Goal: Transaction & Acquisition: Purchase product/service

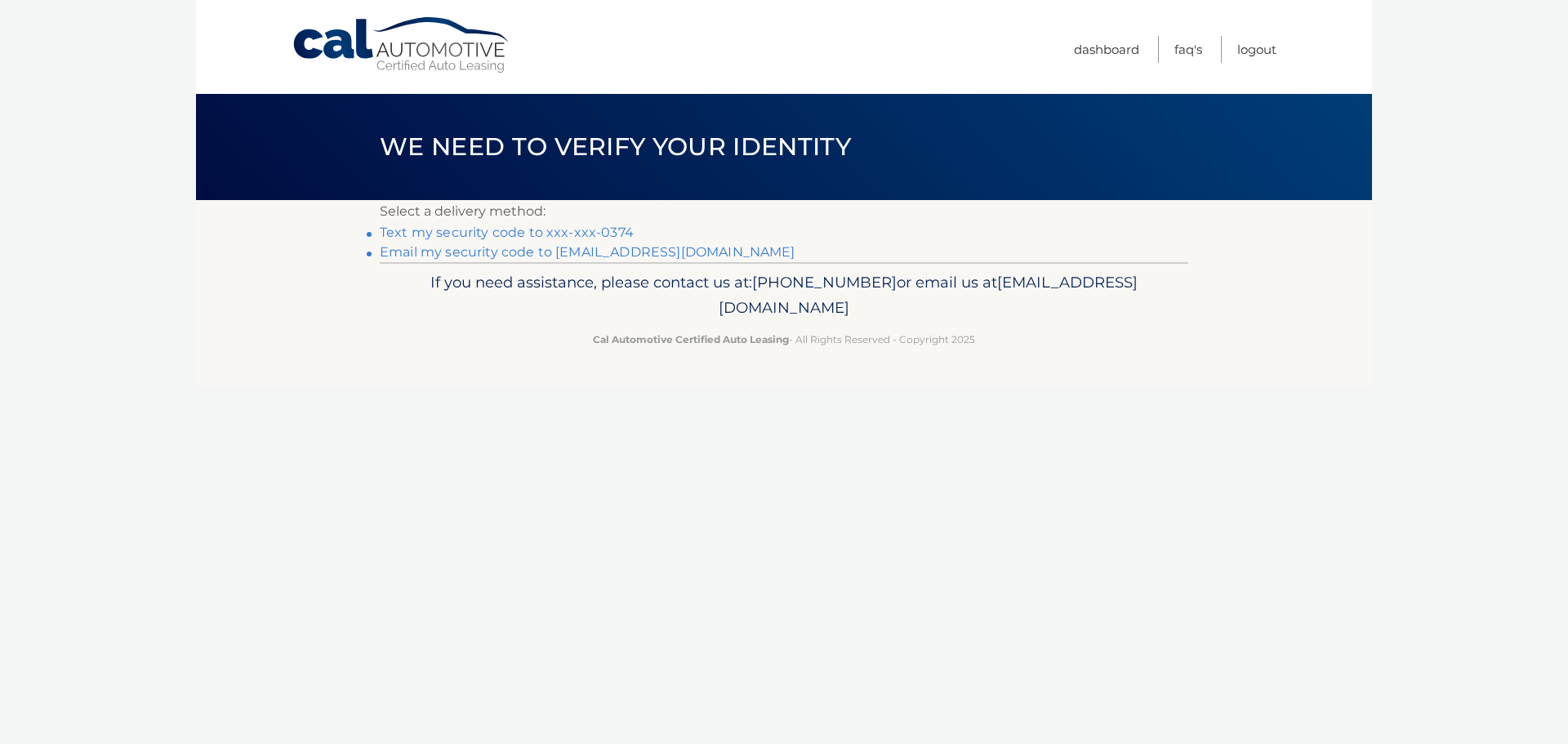
click at [441, 230] on link "Text my security code to xxx-xxx-0374" at bounding box center [507, 232] width 254 height 15
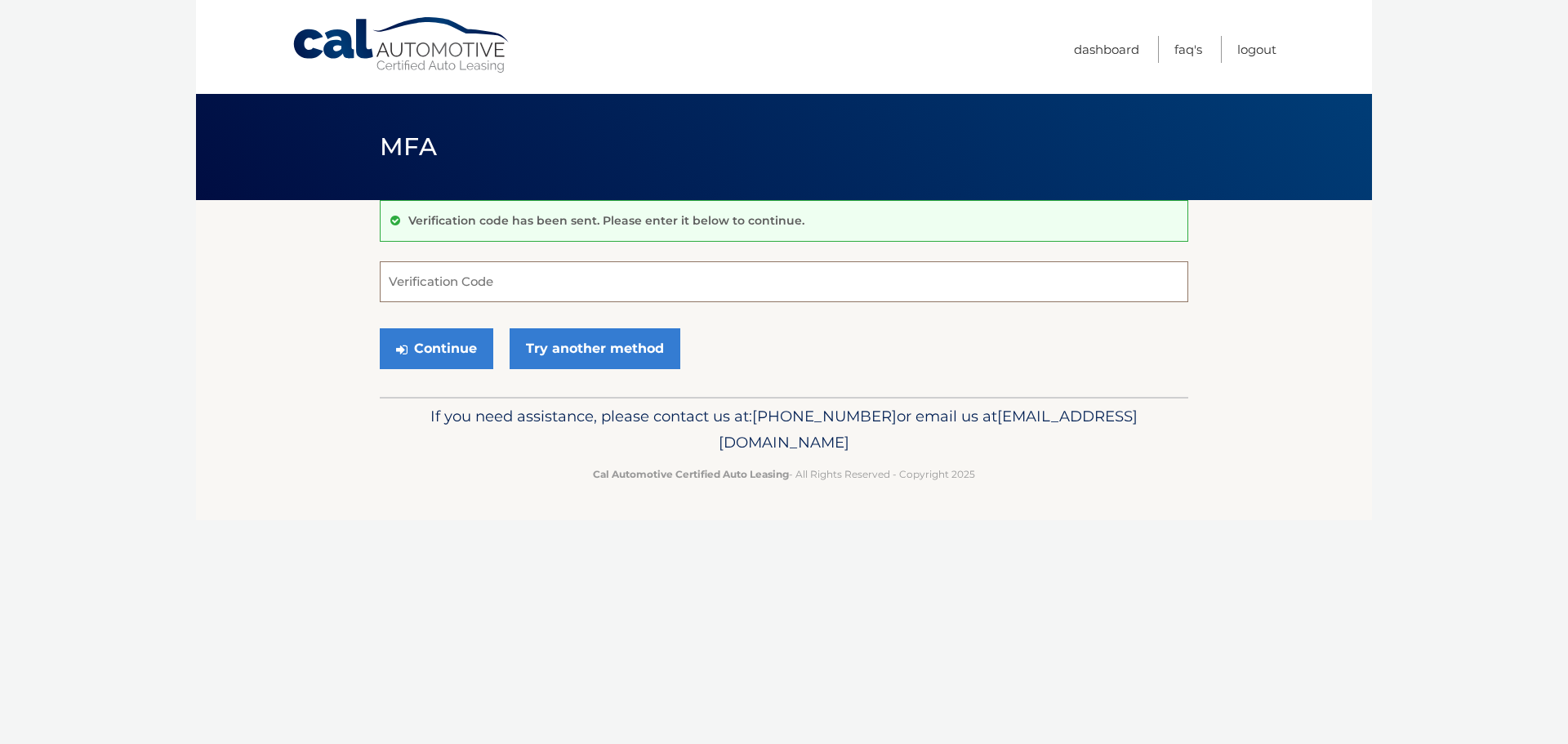
click at [441, 277] on input "Verification Code" at bounding box center [784, 282] width 809 height 41
click at [474, 278] on input "Verification Code" at bounding box center [784, 282] width 809 height 41
type input "090767"
click at [439, 348] on button "Continue" at bounding box center [436, 349] width 114 height 41
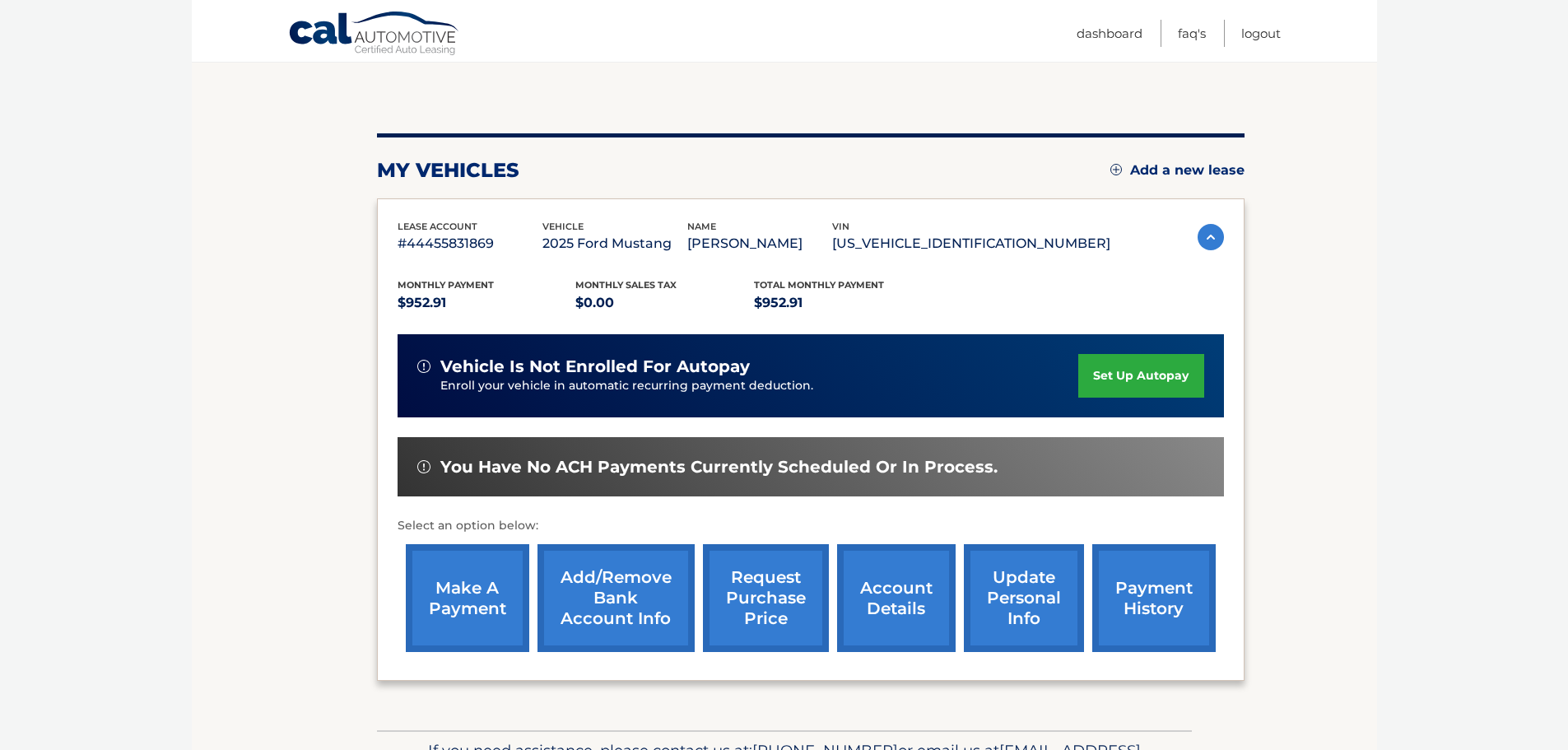
scroll to position [164, 0]
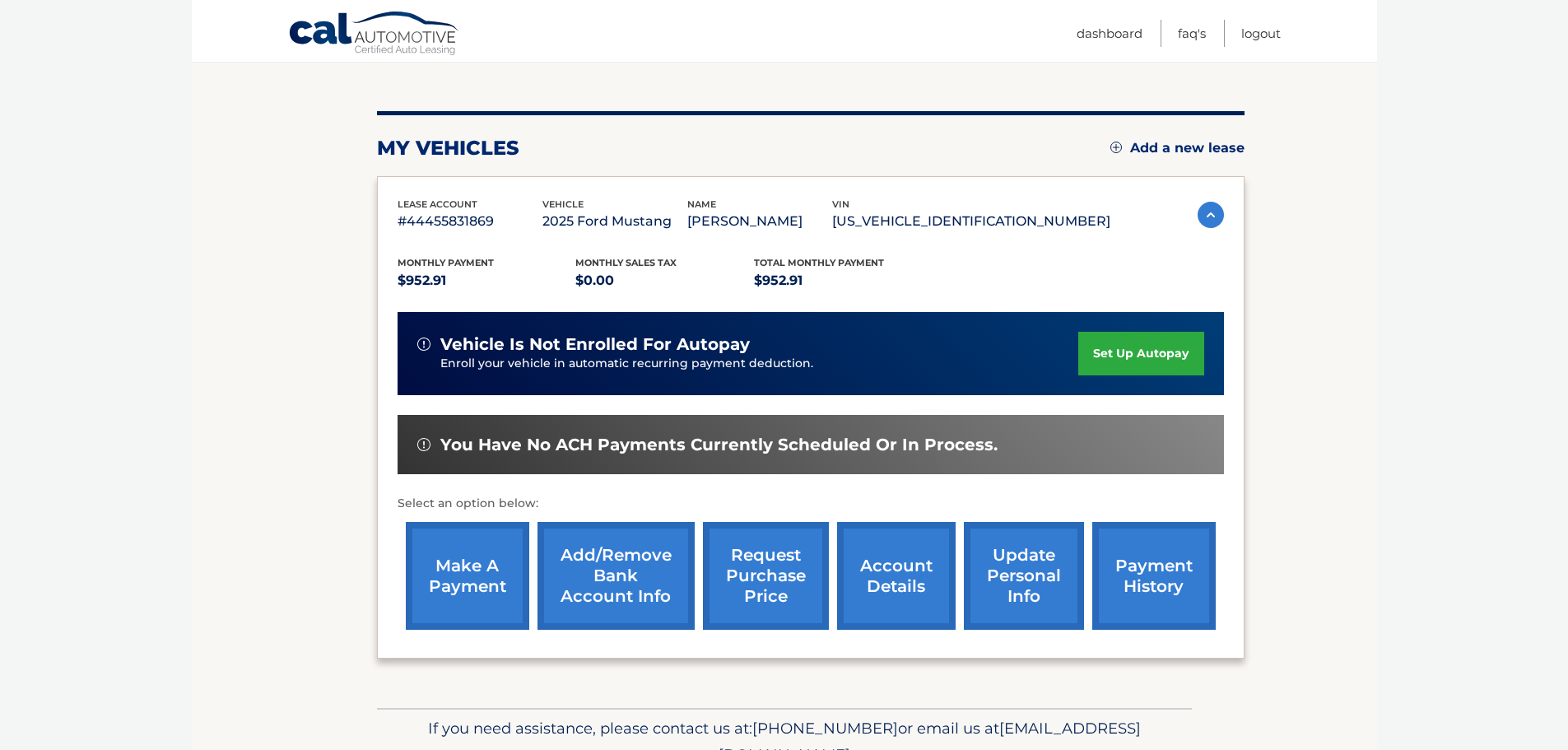
click at [1025, 577] on link "update personal info" at bounding box center [1024, 575] width 120 height 107
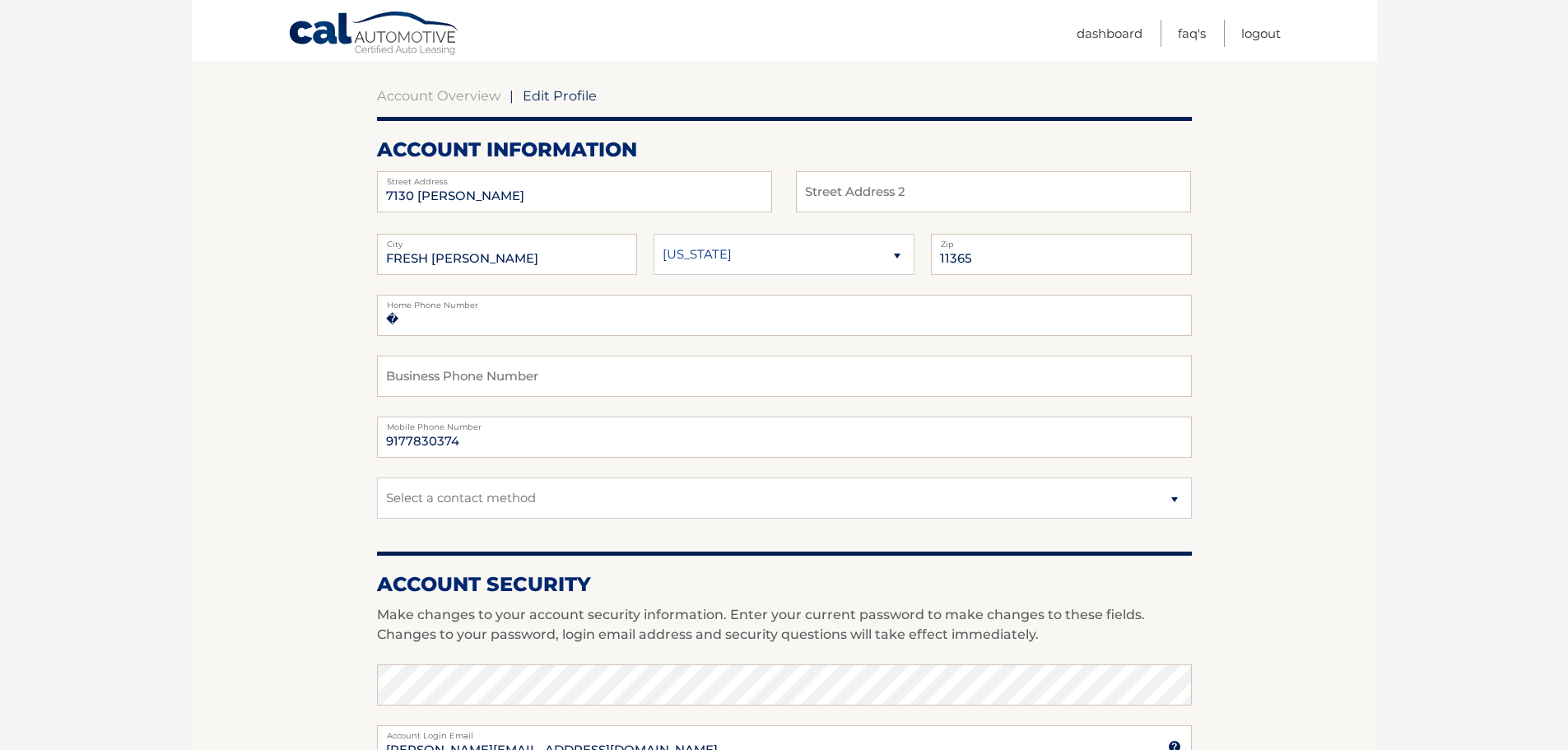
scroll to position [164, 0]
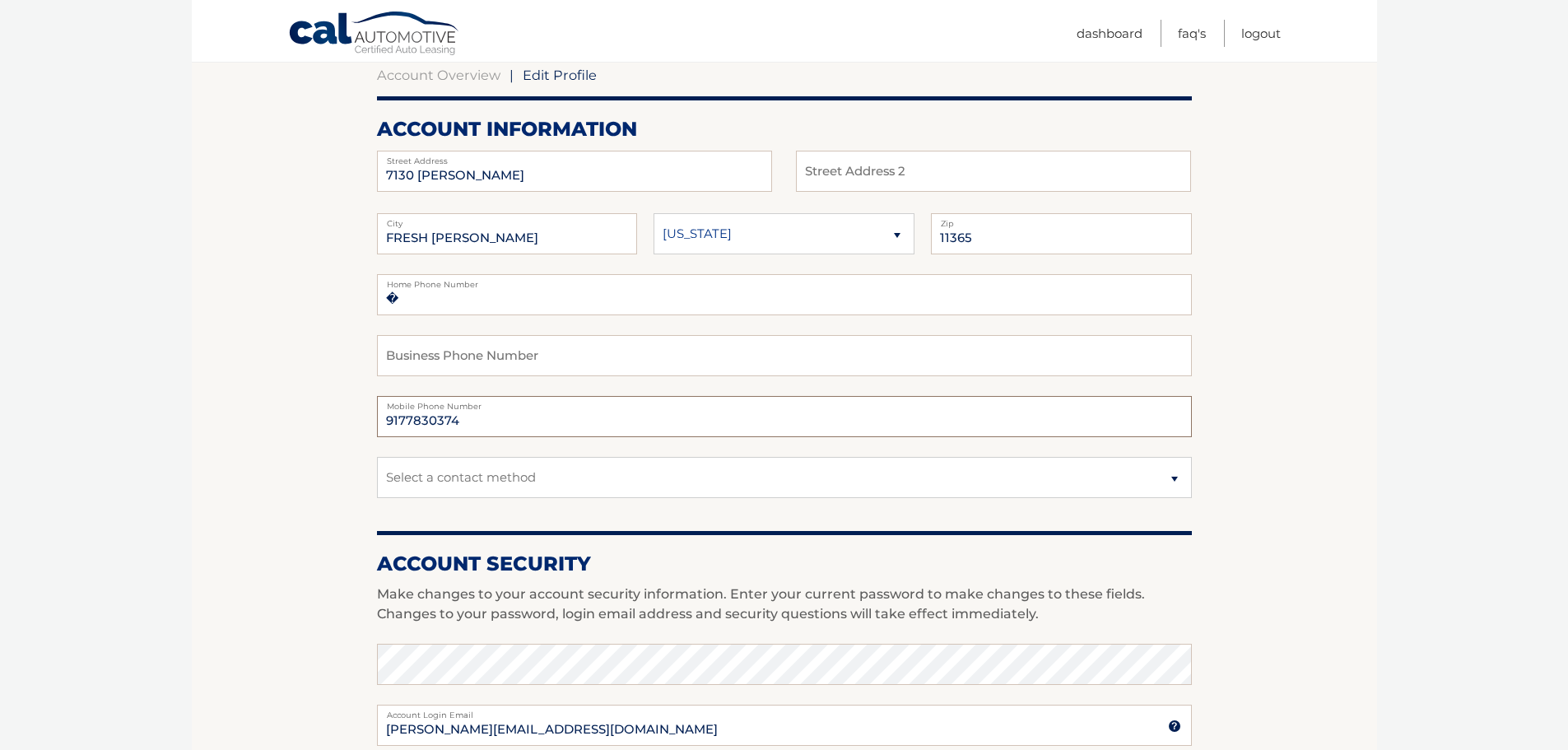
drag, startPoint x: 467, startPoint y: 417, endPoint x: 350, endPoint y: 411, distance: 117.2
click at [350, 411] on section "Account Overview | Edit Profile account information 7130 SUTTON PL Street Addre…" at bounding box center [784, 636] width 1185 height 1199
click at [195, 398] on section "Account Overview | Edit Profile account information 7130 SUTTON PL Street Addre…" at bounding box center [784, 636] width 1185 height 1199
click at [448, 300] on input "�" at bounding box center [784, 295] width 815 height 42
type input "�347-580-2327"
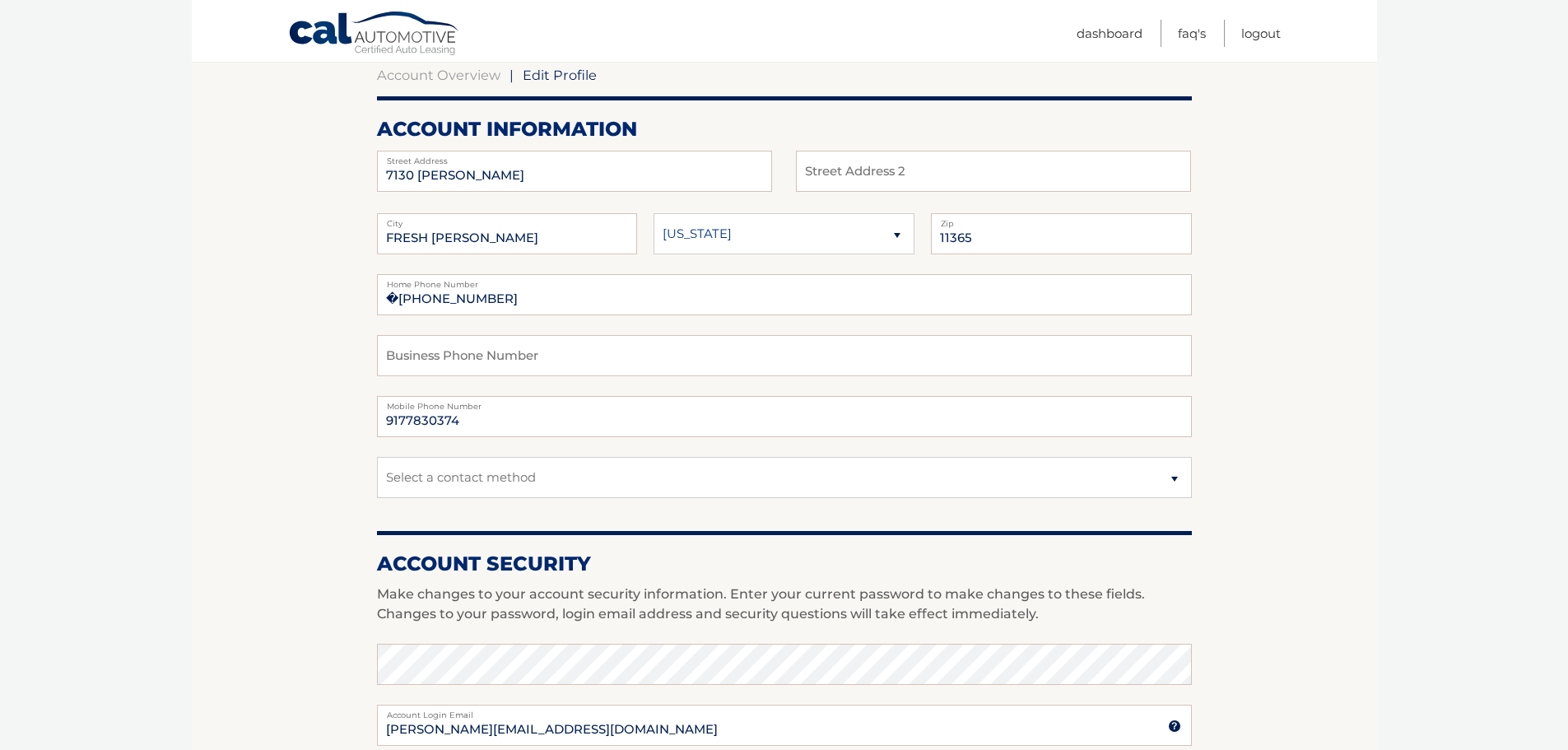
click at [253, 390] on section "Account Overview | Edit Profile account information 7130 SUTTON PL Street Addre…" at bounding box center [784, 636] width 1185 height 1199
click at [478, 477] on select "Select a contact method Mobile Home" at bounding box center [784, 477] width 815 height 42
select select "3"
click at [377, 457] on select "Select a contact method Mobile Home" at bounding box center [784, 477] width 815 height 42
click at [255, 492] on section "Account Overview | Edit Profile account information 7130 SUTTON PL Street Addre…" at bounding box center [784, 636] width 1185 height 1199
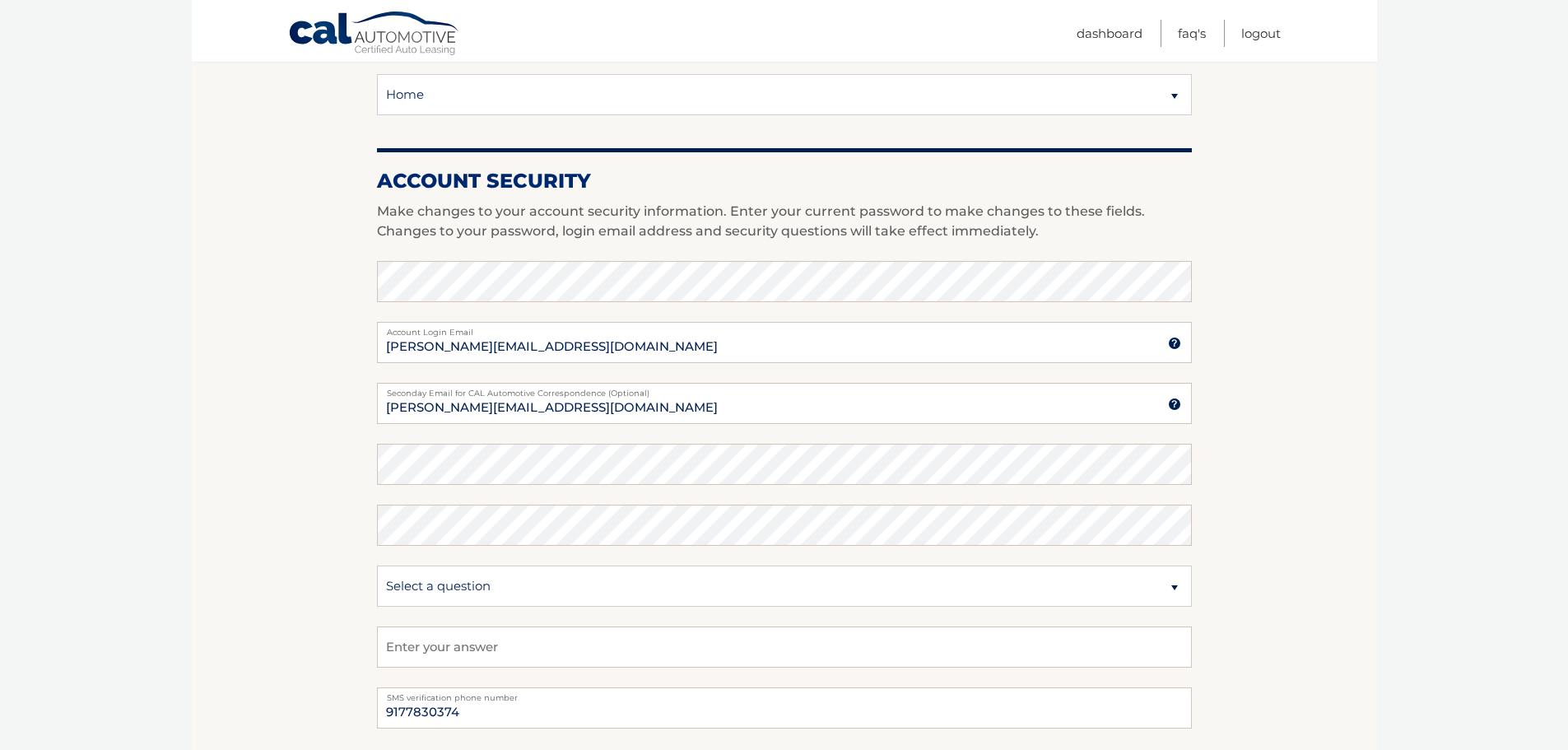
scroll to position [576, 0]
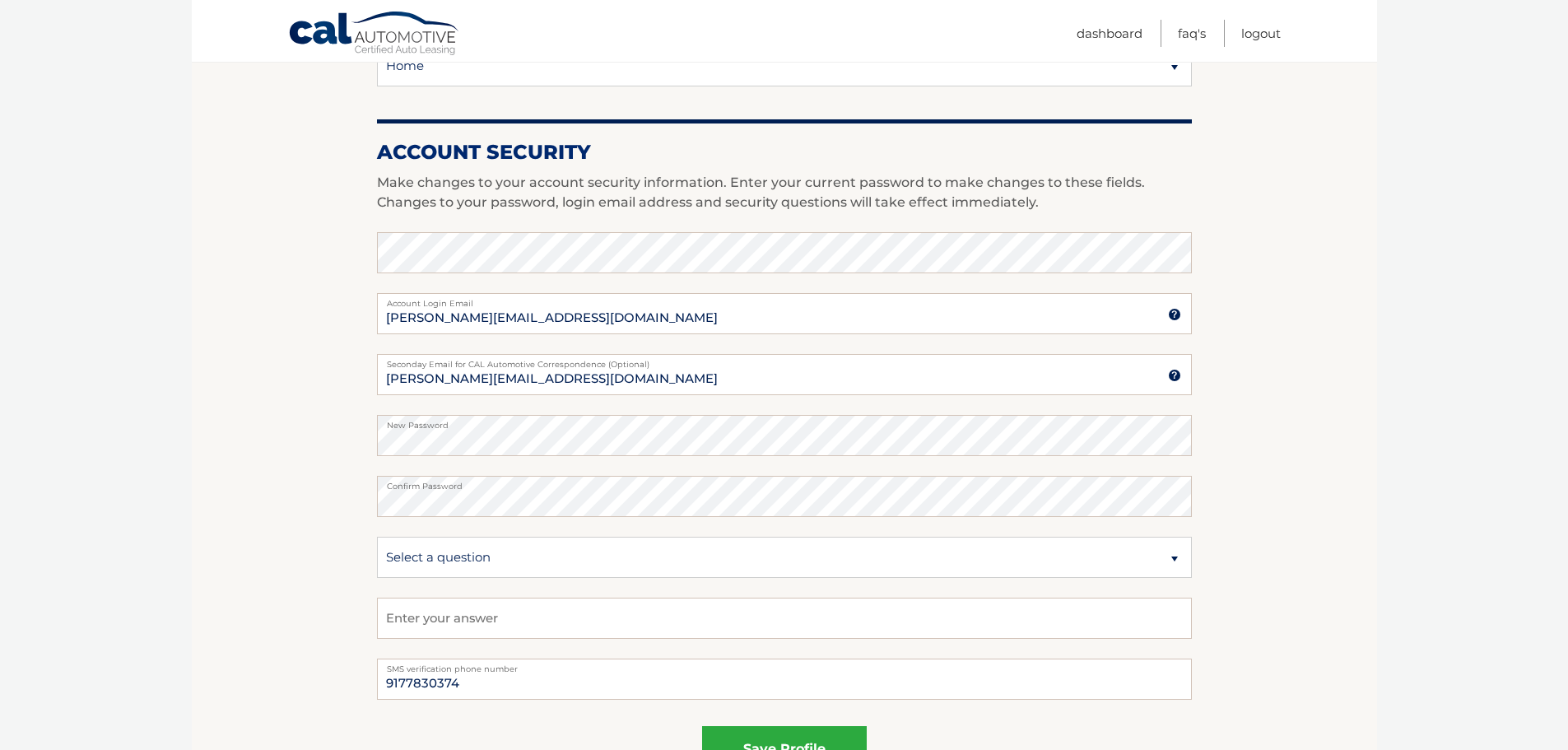
click at [308, 558] on section "Account Overview | Edit Profile account information 7130 SUTTON PL Street Addre…" at bounding box center [784, 225] width 1185 height 1199
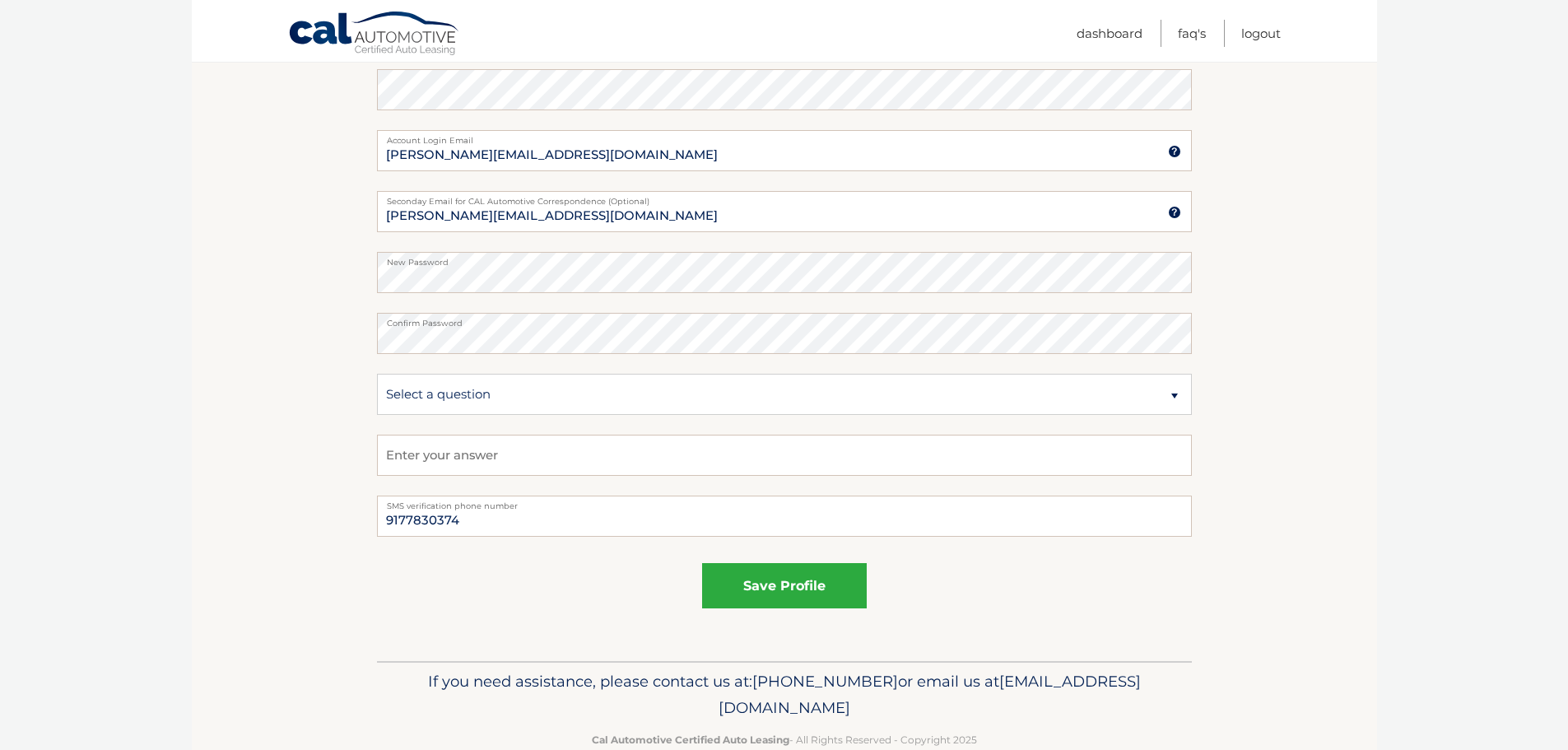
scroll to position [741, 0]
click at [472, 390] on select "Select a question What was the name of your elementary school? What is your mot…" at bounding box center [784, 393] width 815 height 42
click at [198, 425] on section "Account Overview | Edit Profile account information 7130 SUTTON PL Street Addre…" at bounding box center [784, 60] width 1185 height 1199
click at [468, 399] on select "Select a question What was the name of your elementary school? What is your mot…" at bounding box center [784, 393] width 815 height 42
select select "2"
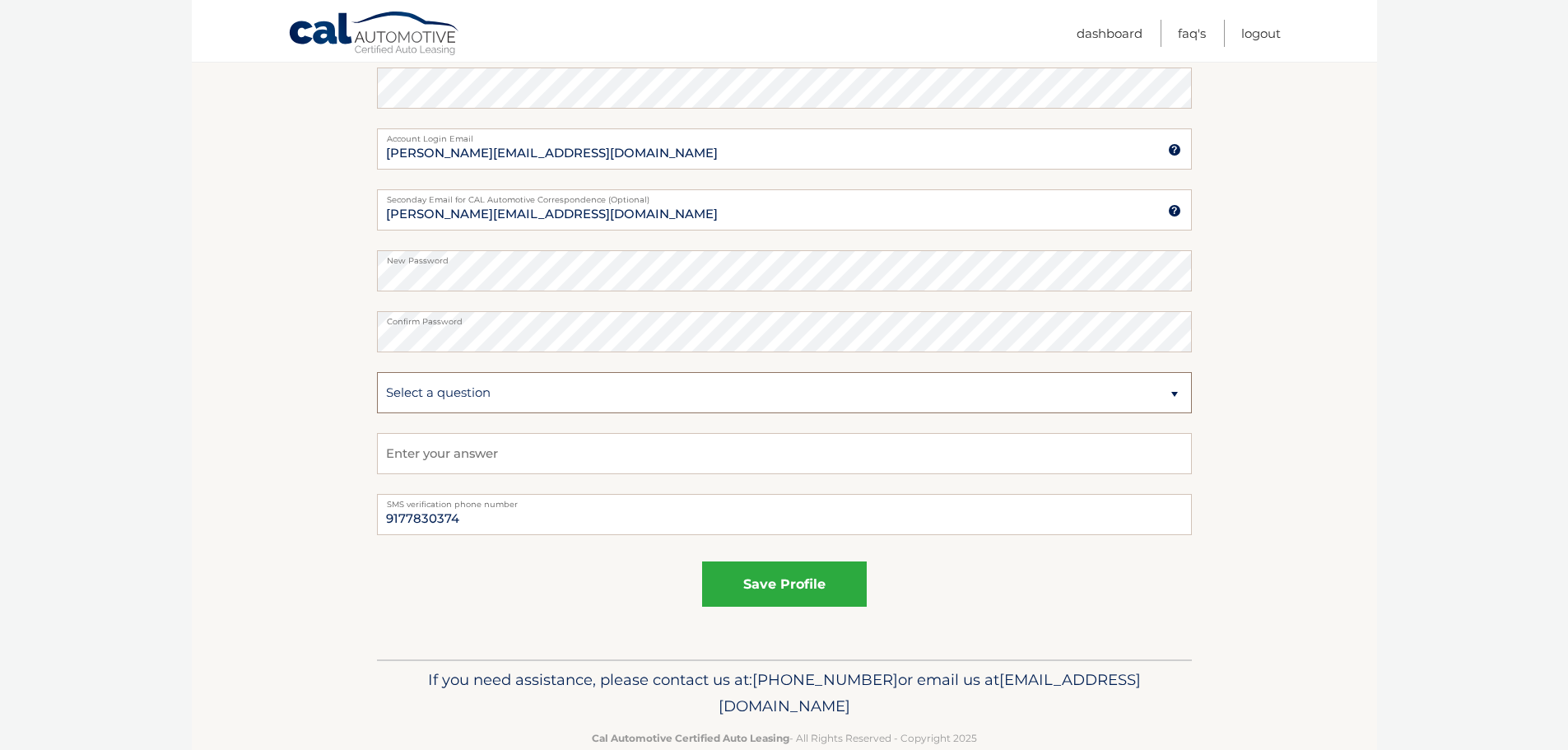
click at [377, 372] on select "Select a question What was the name of your elementary school? What is your mot…" at bounding box center [784, 393] width 815 height 42
click at [424, 453] on input "text" at bounding box center [784, 454] width 815 height 42
type input "yigit"
click at [385, 596] on div "save profile" at bounding box center [784, 584] width 815 height 45
drag, startPoint x: 475, startPoint y: 520, endPoint x: 358, endPoint y: 518, distance: 117.0
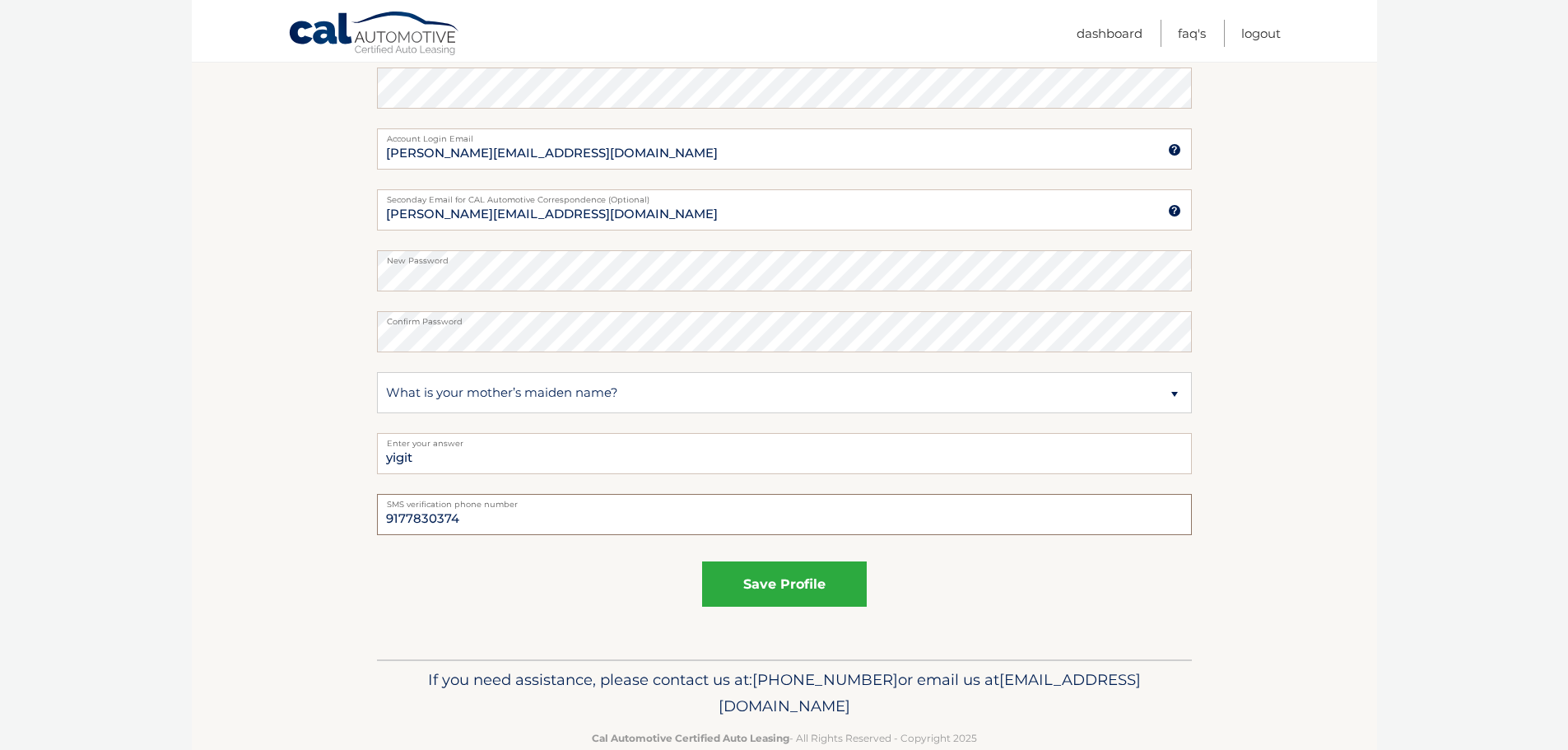
click at [358, 518] on section "Account Overview | Edit Profile account information 7130 SUTTON PL Street Addre…" at bounding box center [784, 60] width 1185 height 1199
type input "3475802327"
click at [452, 599] on div "save profile" at bounding box center [784, 584] width 815 height 45
click at [785, 588] on button "save profile" at bounding box center [784, 584] width 164 height 45
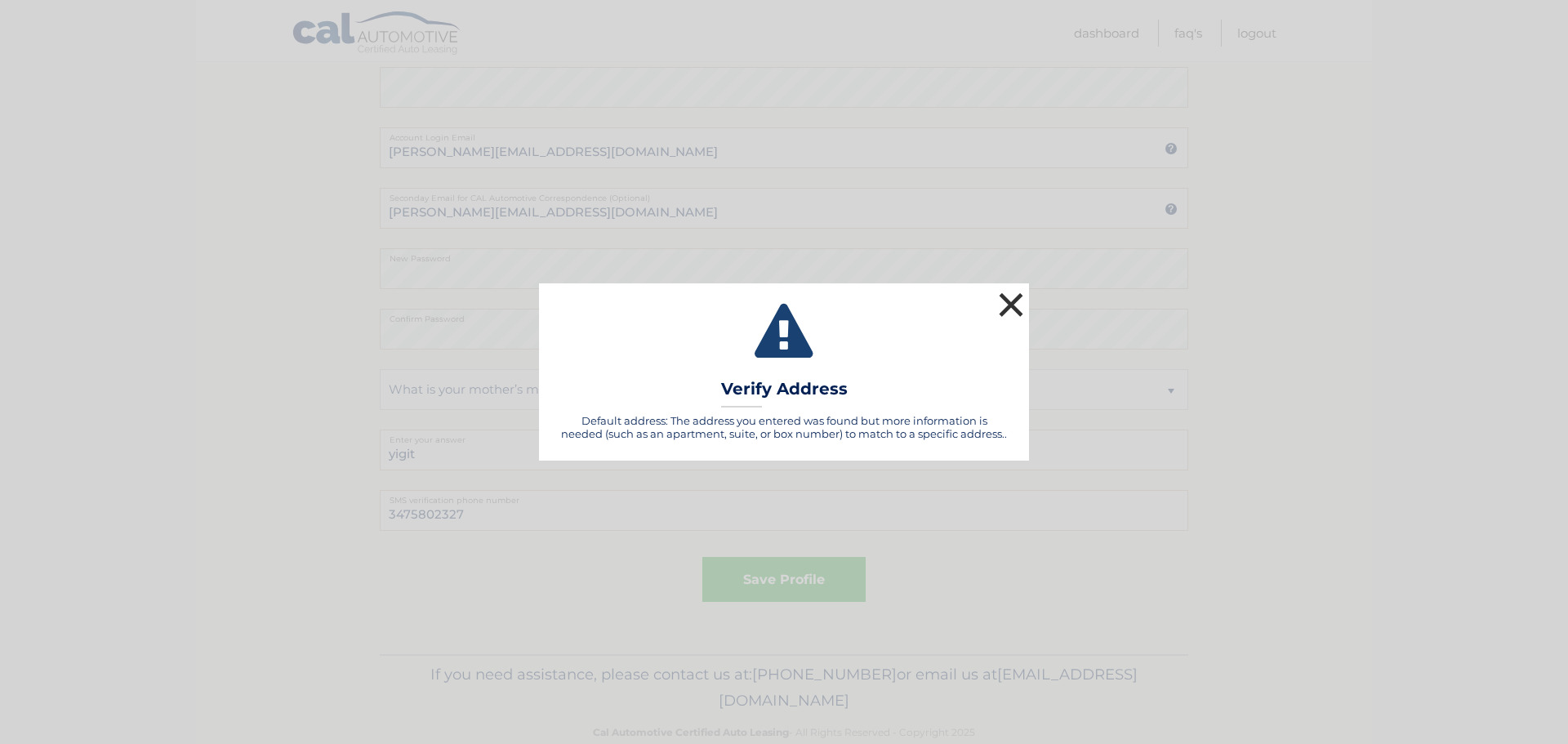
click at [1007, 308] on button "×" at bounding box center [1011, 304] width 32 height 32
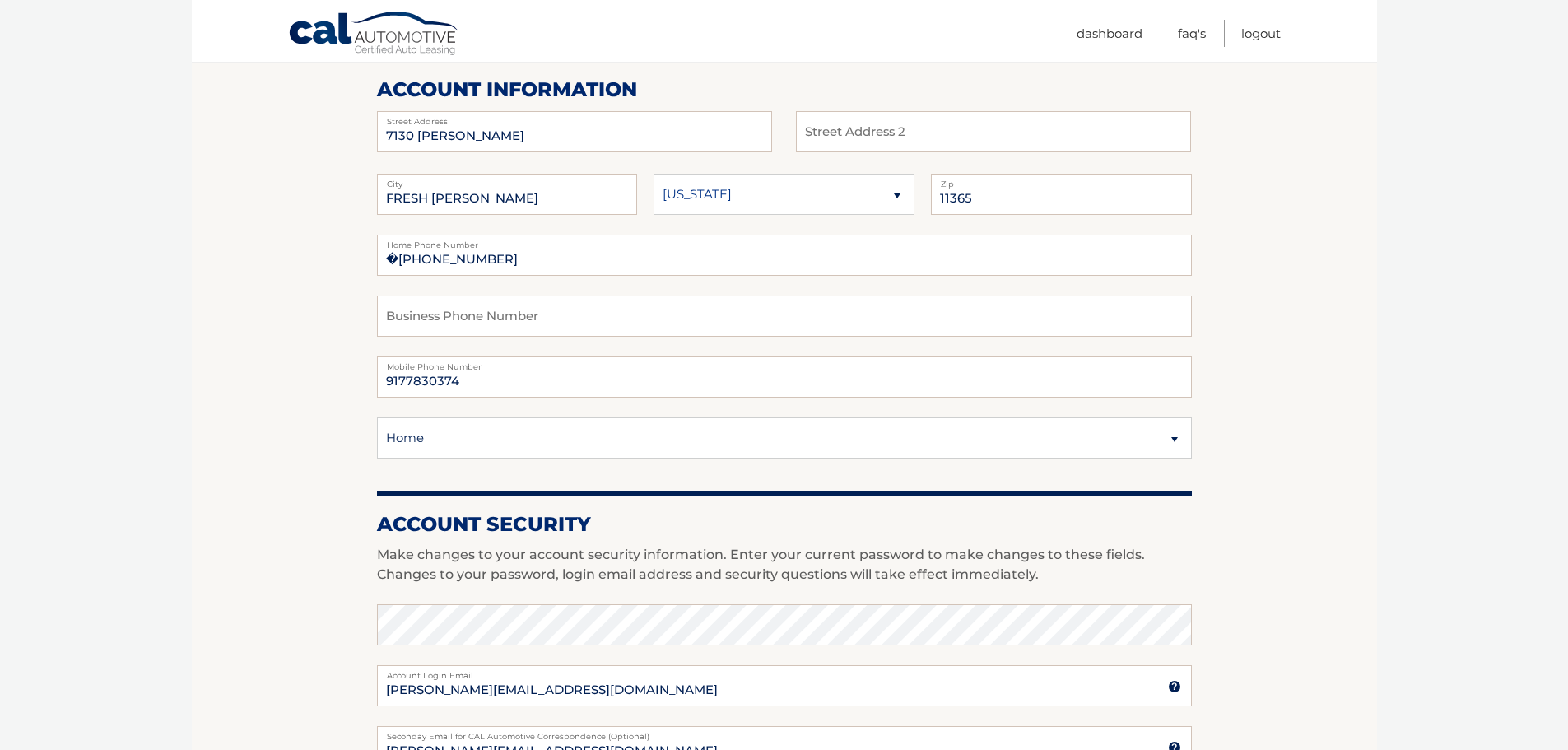
scroll to position [164, 0]
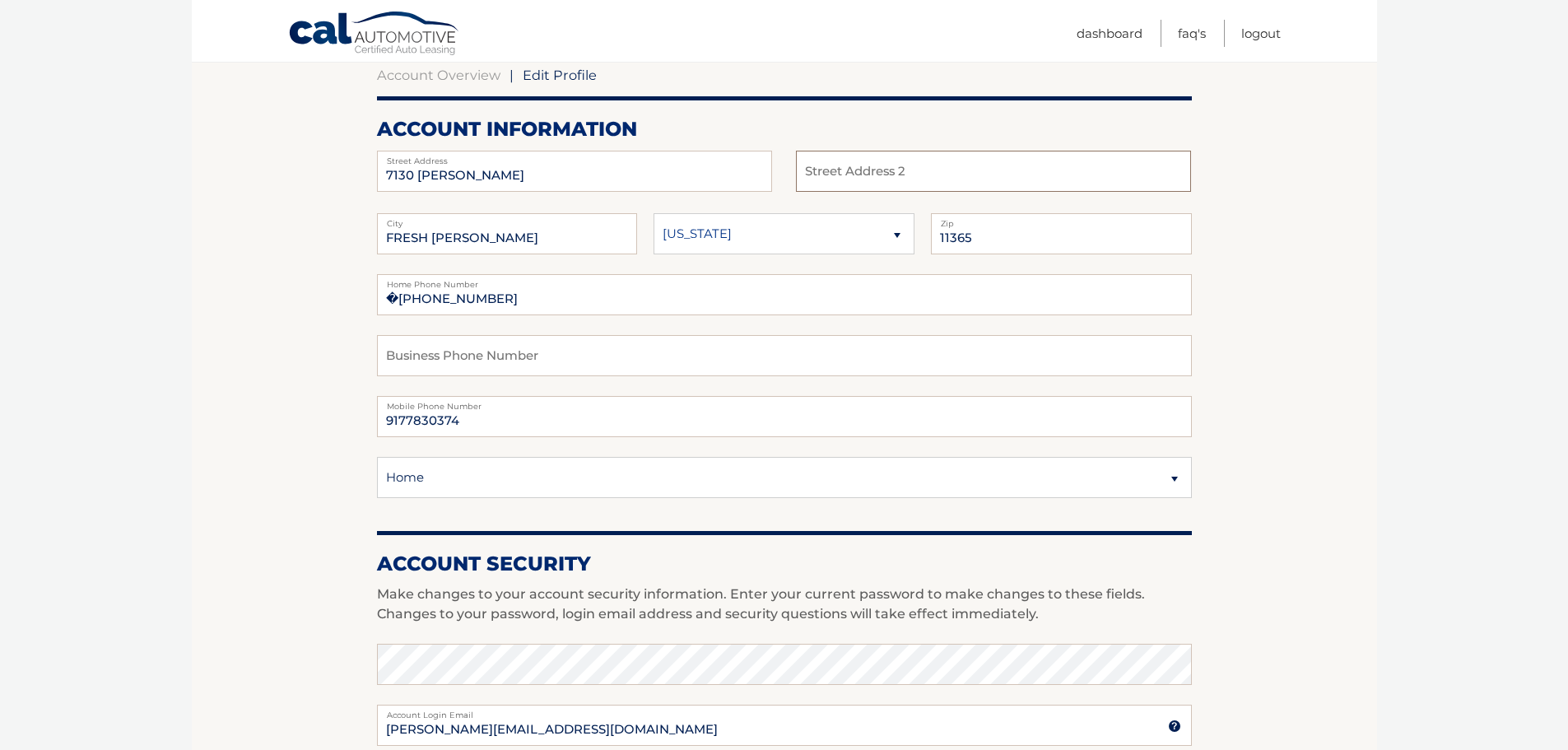
click at [854, 175] on input "text" at bounding box center [994, 171] width 395 height 42
click at [1398, 357] on body "Cal Automotive Menu Dashboard FAQ's Logout | Zip" at bounding box center [784, 210] width 1568 height 750
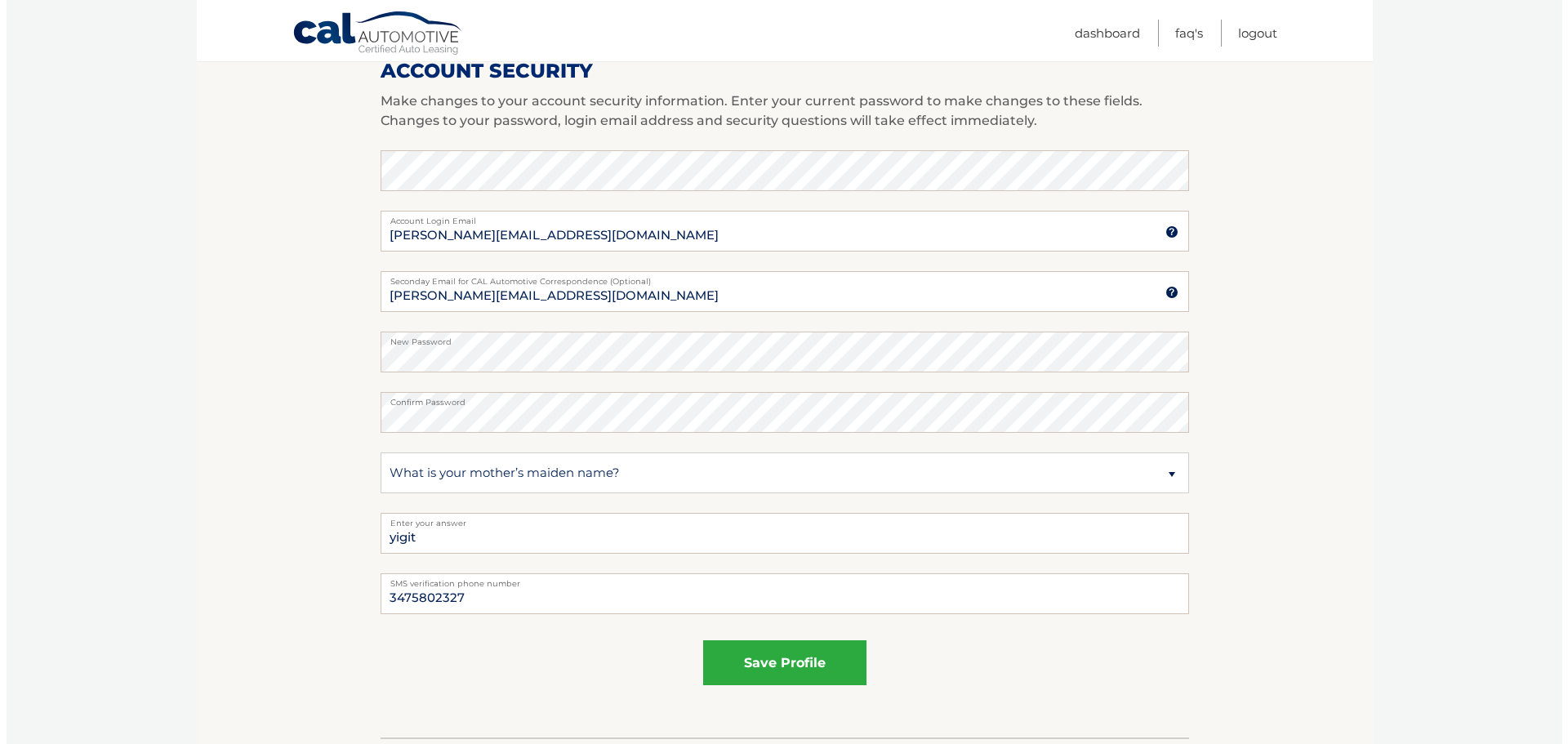
scroll to position [653, 0]
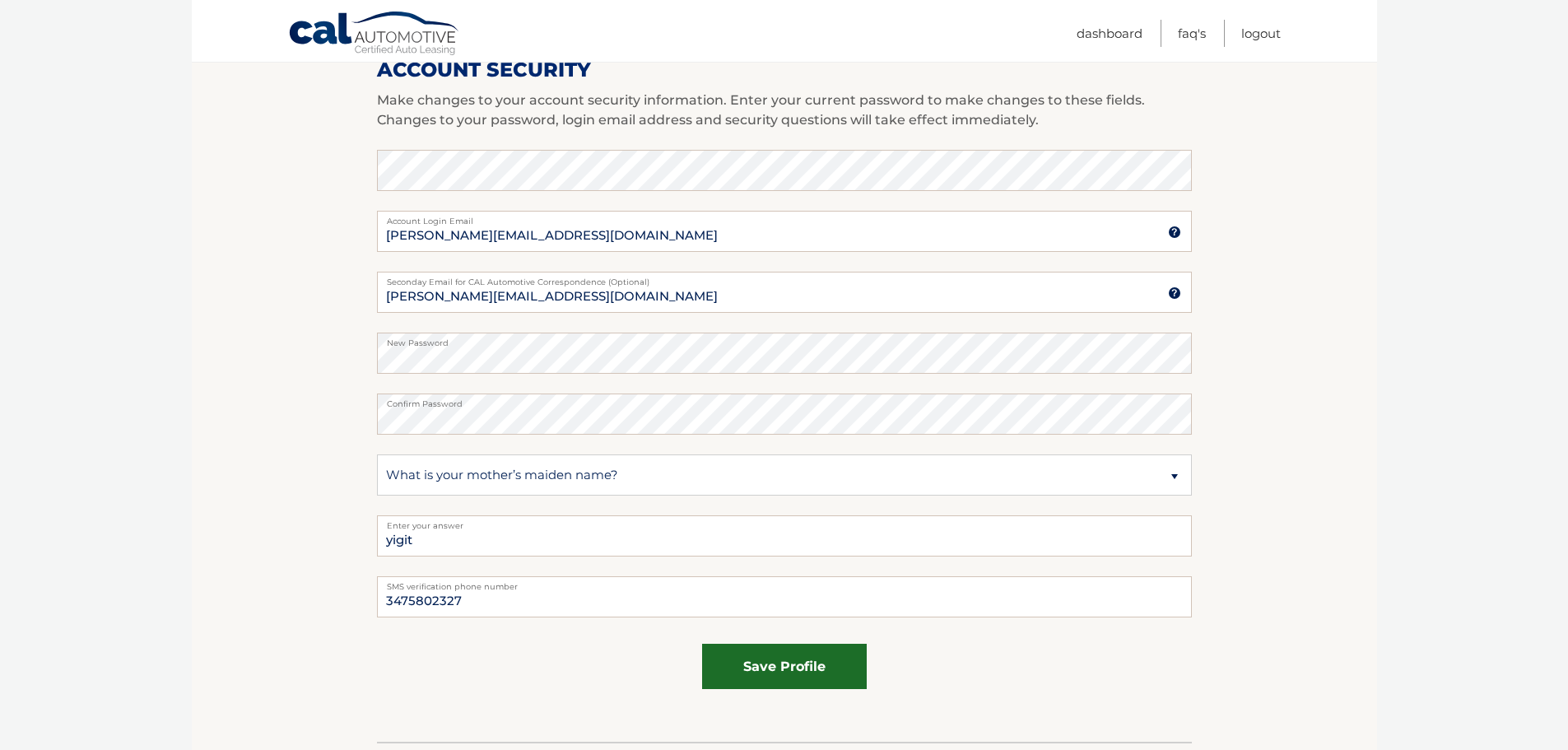
click at [760, 664] on button "save profile" at bounding box center [784, 666] width 164 height 45
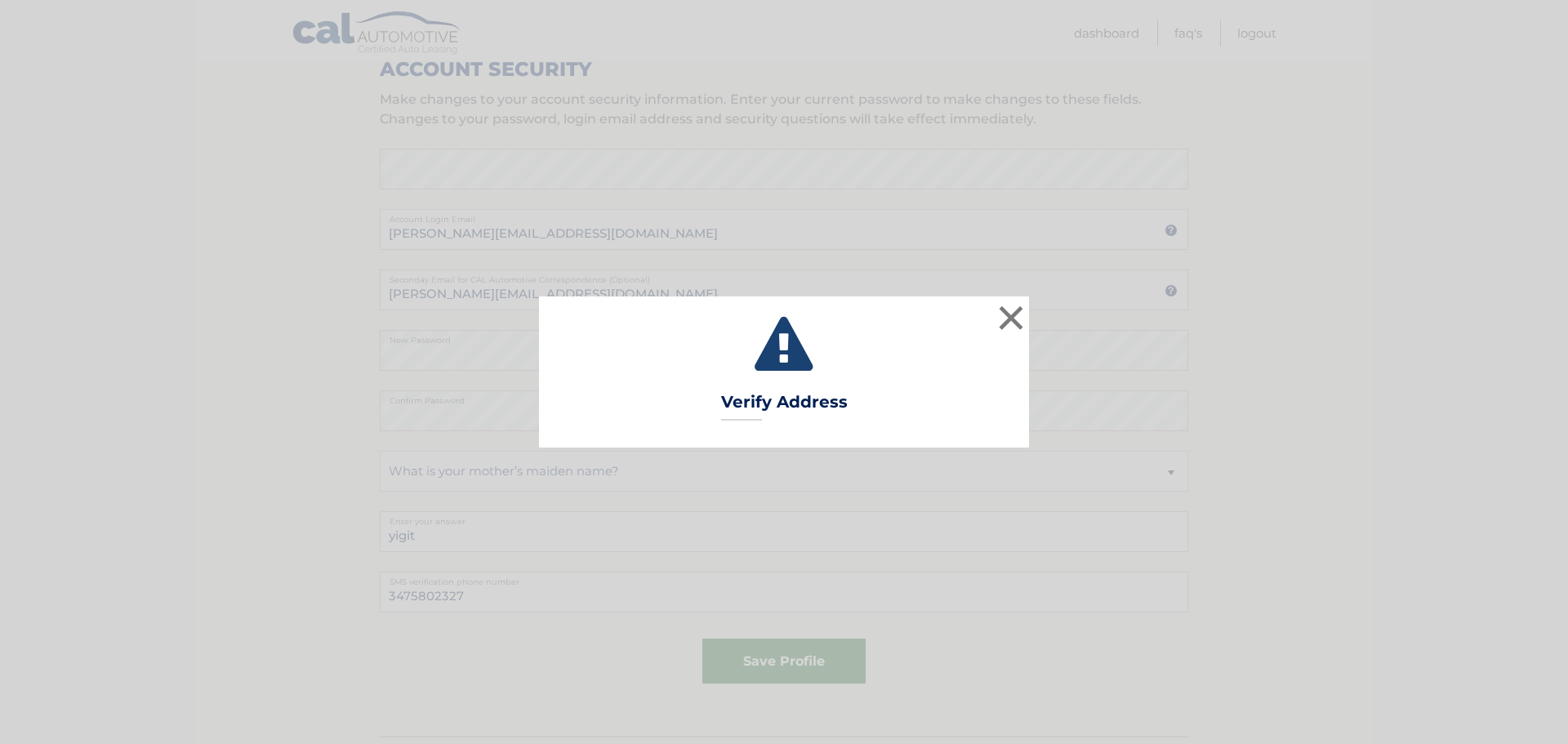
type input "APT 3"
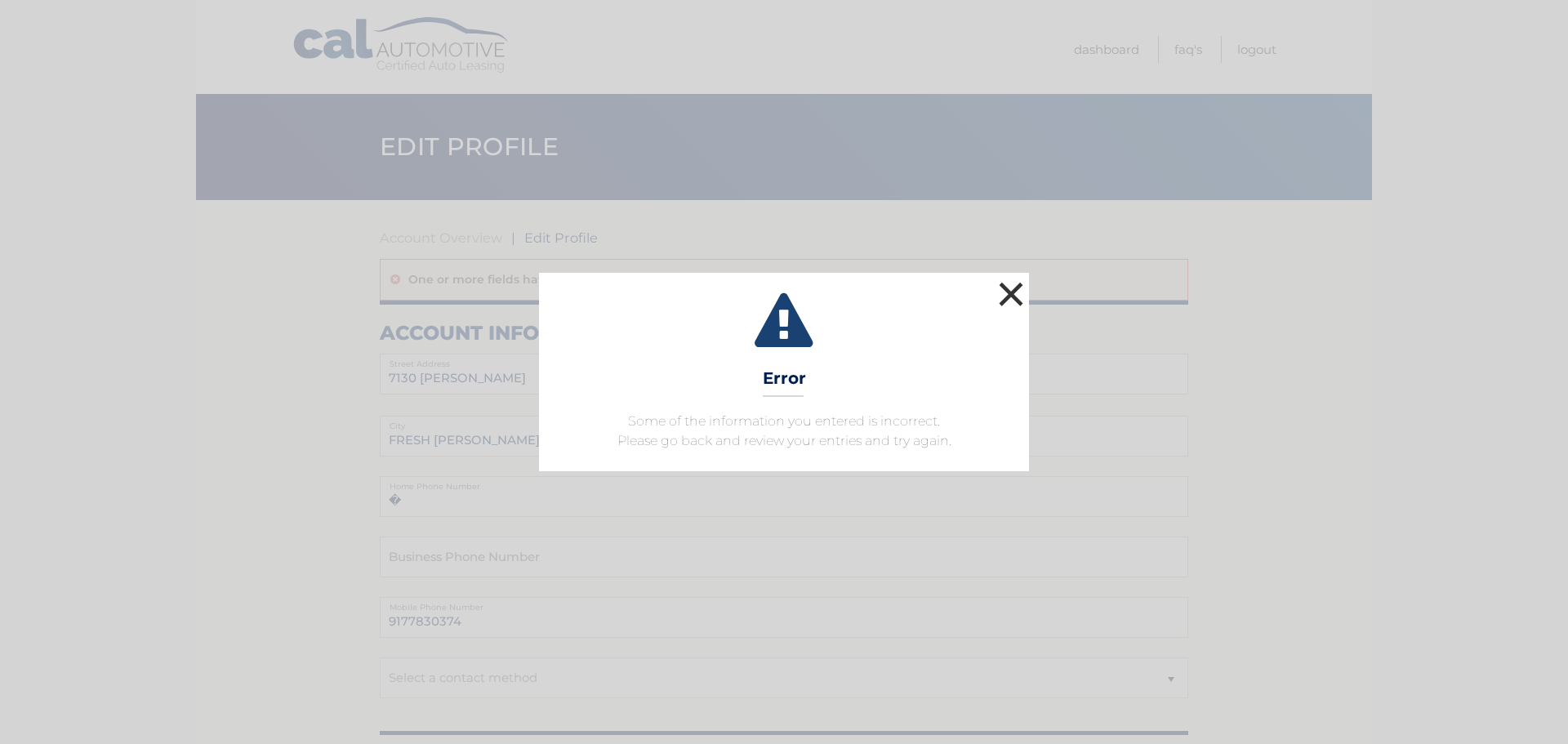
click at [1005, 290] on button "×" at bounding box center [1011, 294] width 32 height 32
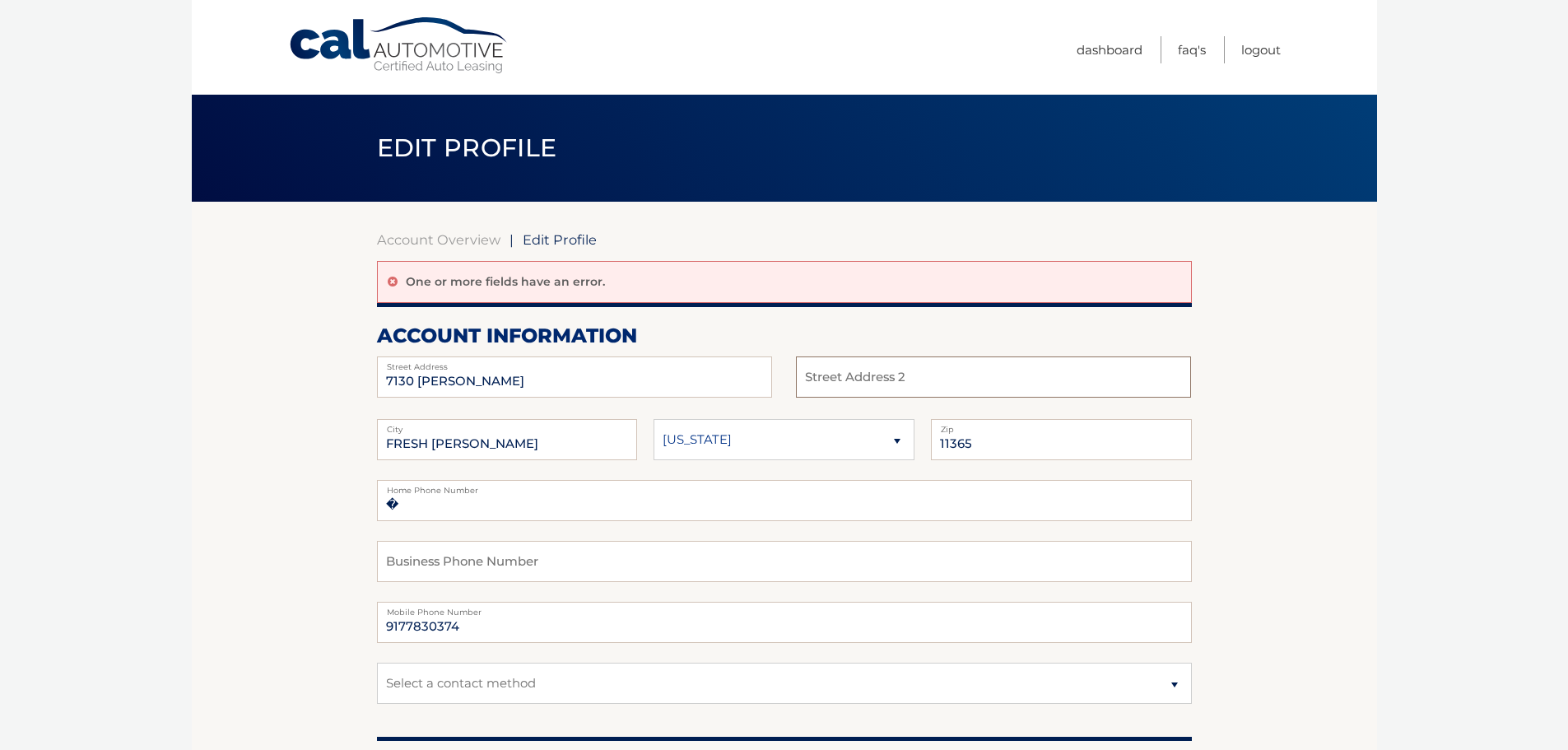
click at [851, 383] on input "text" at bounding box center [994, 377] width 395 height 42
type input "Apt 3"
click at [692, 439] on select "Alaska Alabama Arkansas Arizona California" at bounding box center [784, 440] width 261 height 42
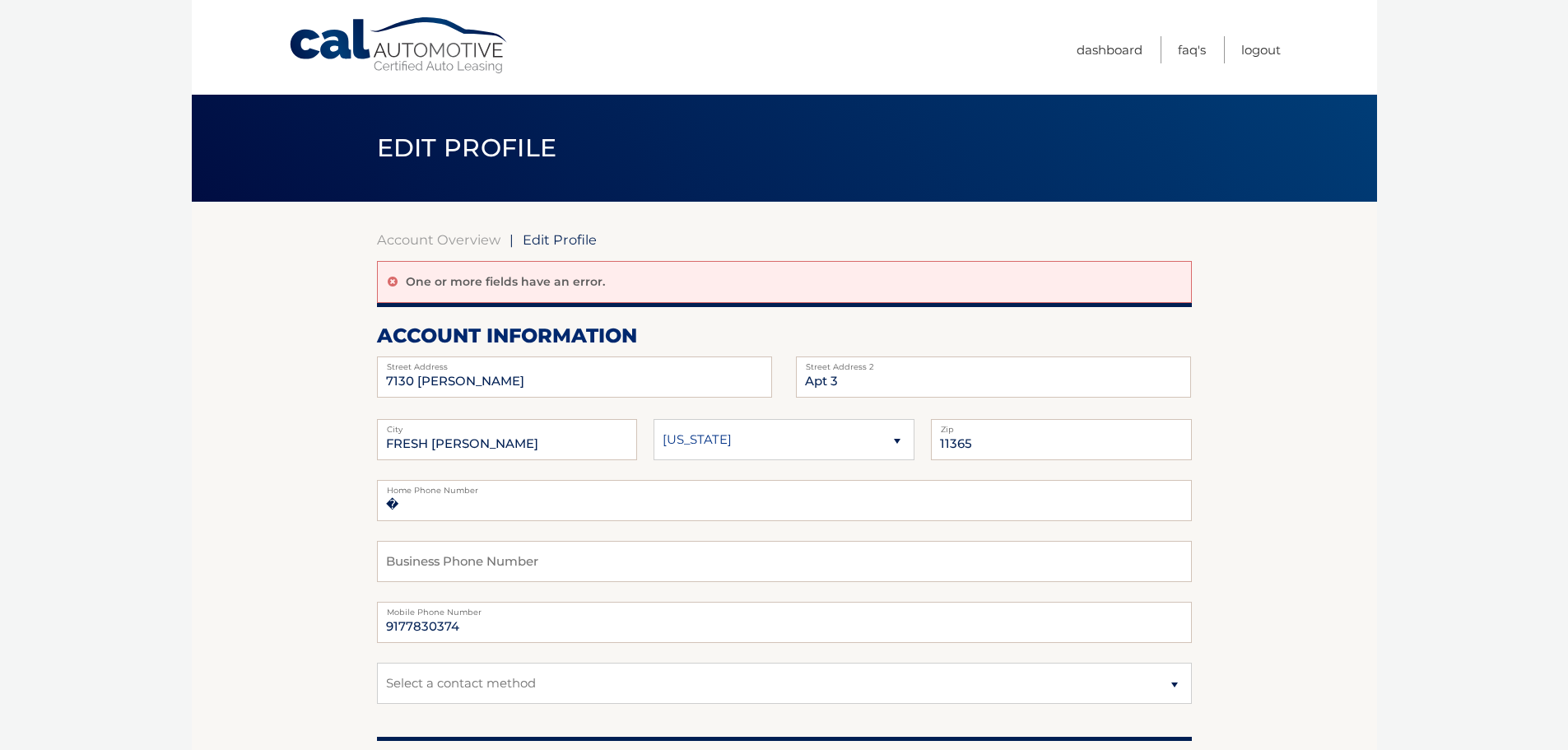
scroll to position [164, 0]
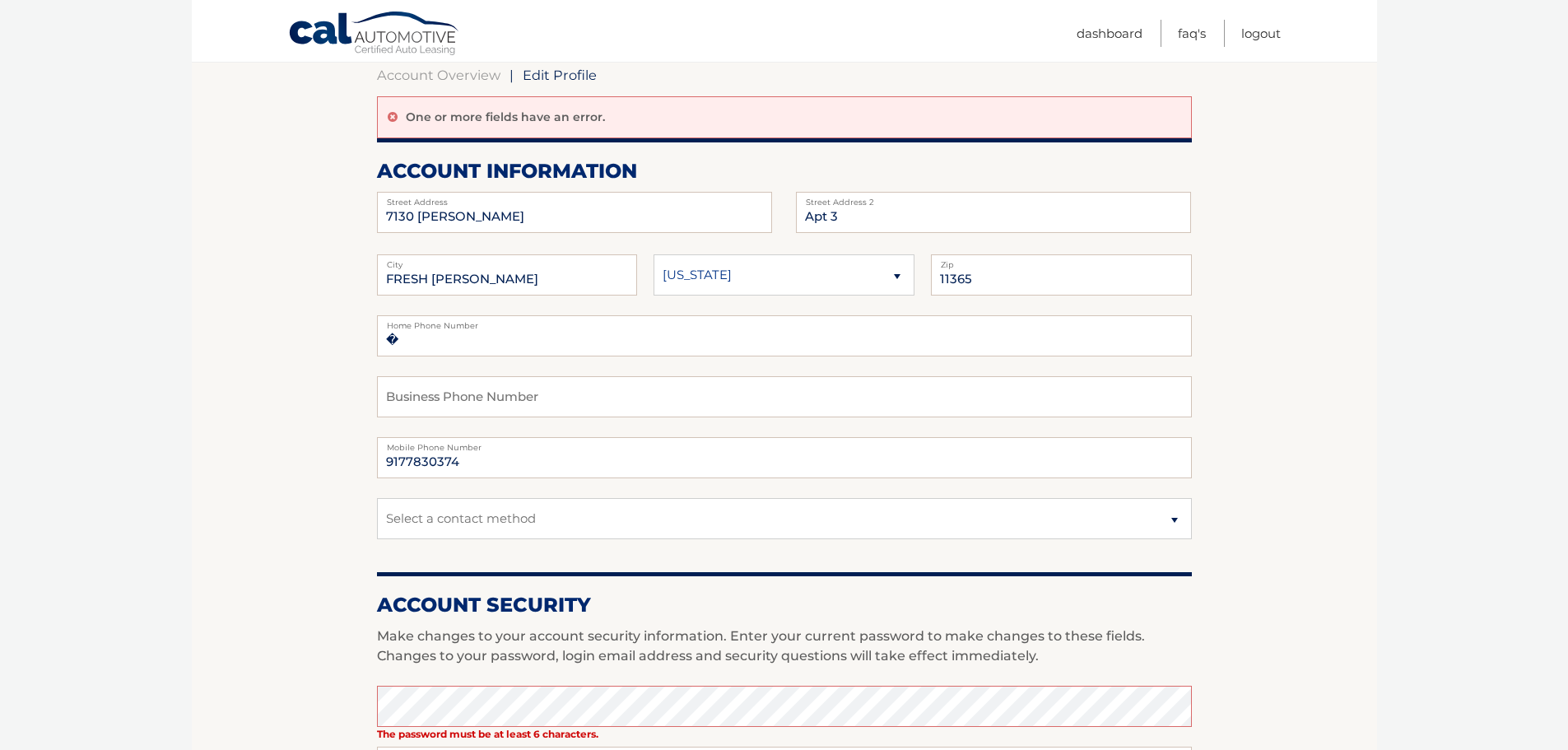
click at [431, 329] on label "Home Phone Number" at bounding box center [784, 321] width 815 height 14
click at [443, 347] on input "�" at bounding box center [784, 336] width 815 height 42
type input "�347-580-2327"
click at [275, 426] on section "Account Overview | Edit Profile One or more fields have an error. account infor…" at bounding box center [784, 657] width 1185 height 1240
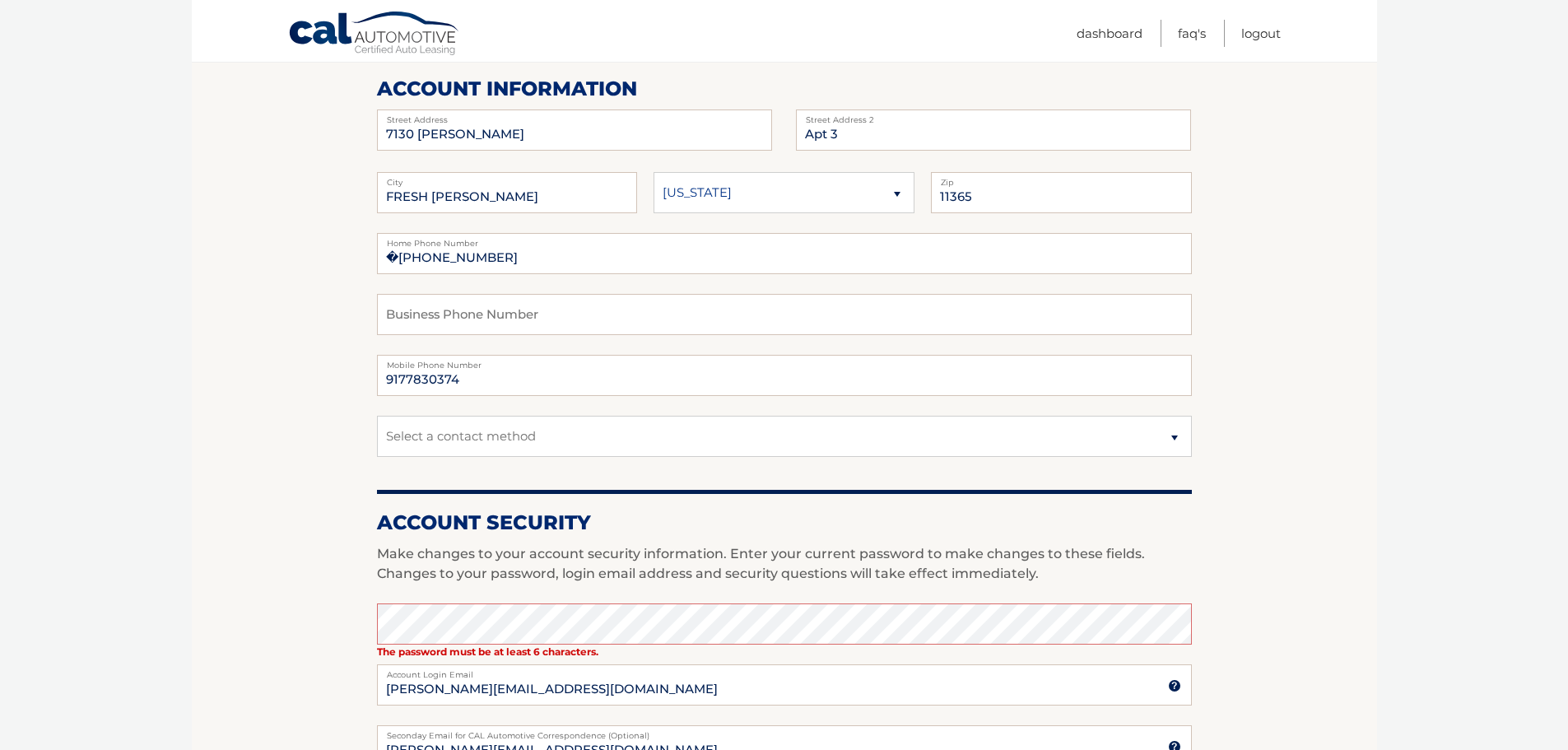
scroll to position [329, 0]
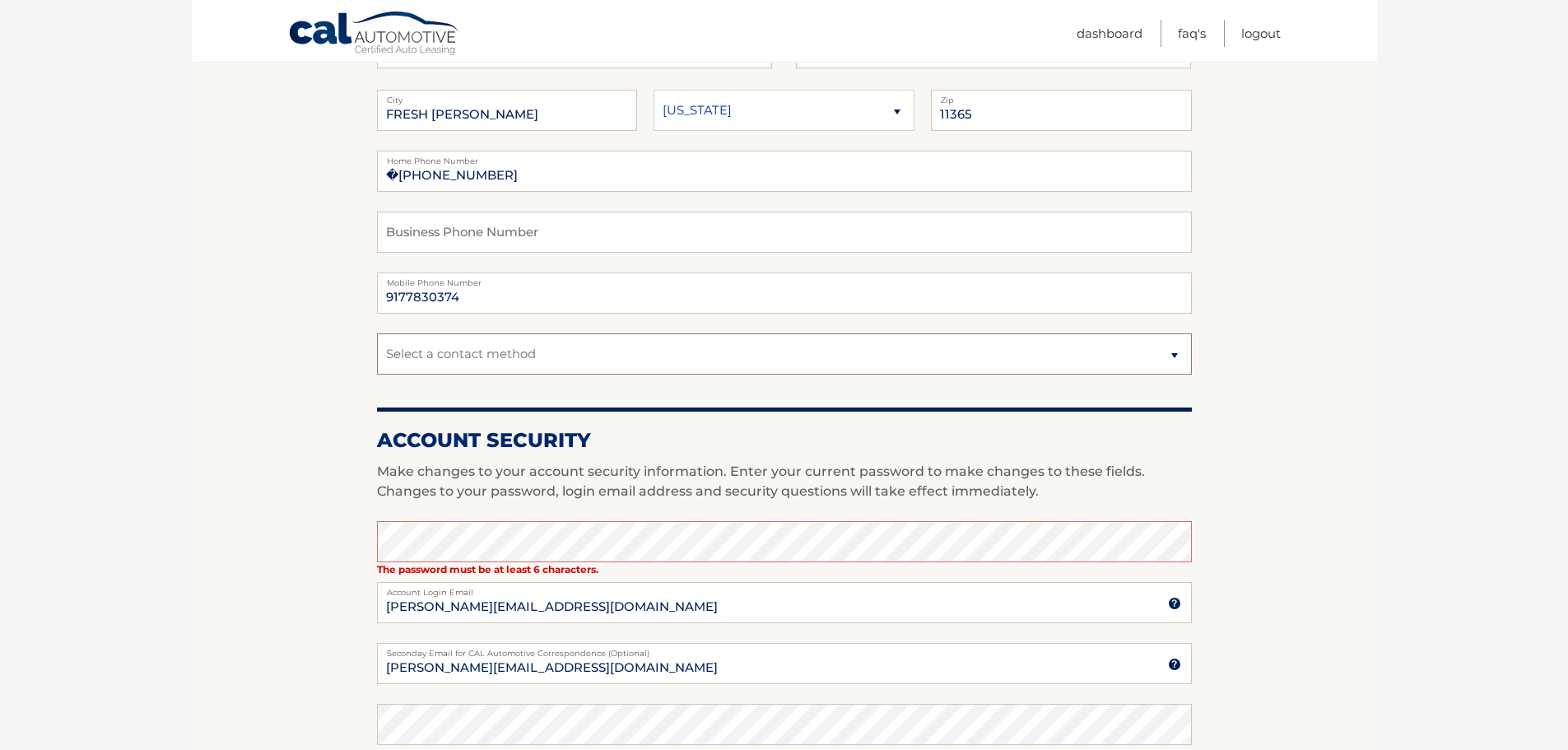
click at [404, 351] on select "Select a contact method Mobile Home" at bounding box center [784, 354] width 815 height 42
select select "3"
click at [377, 333] on select "Select a contact method Mobile Home" at bounding box center [784, 354] width 815 height 42
click at [263, 427] on section "Account Overview | Edit Profile One or more fields have an error. account infor…" at bounding box center [784, 493] width 1185 height 1240
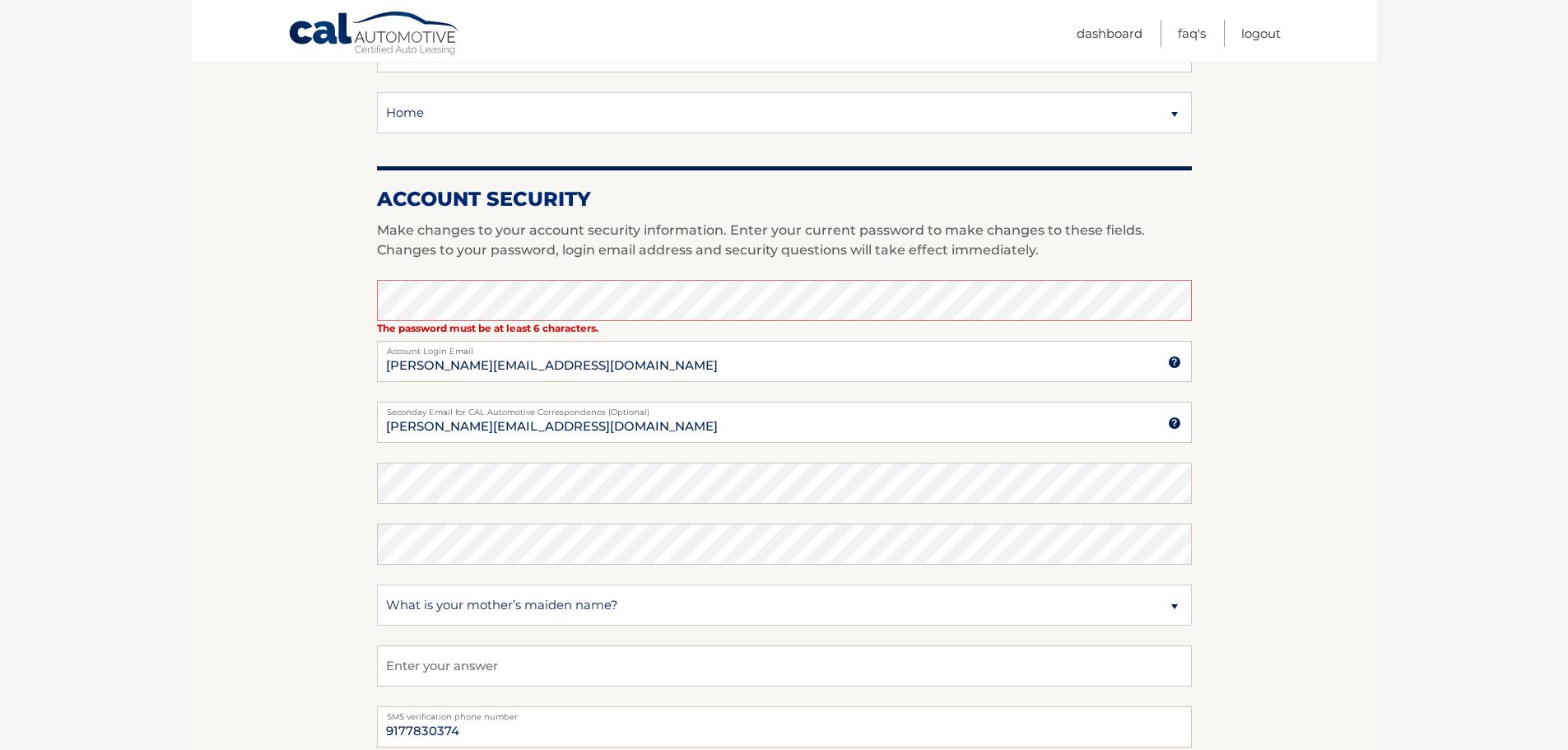
scroll to position [576, 0]
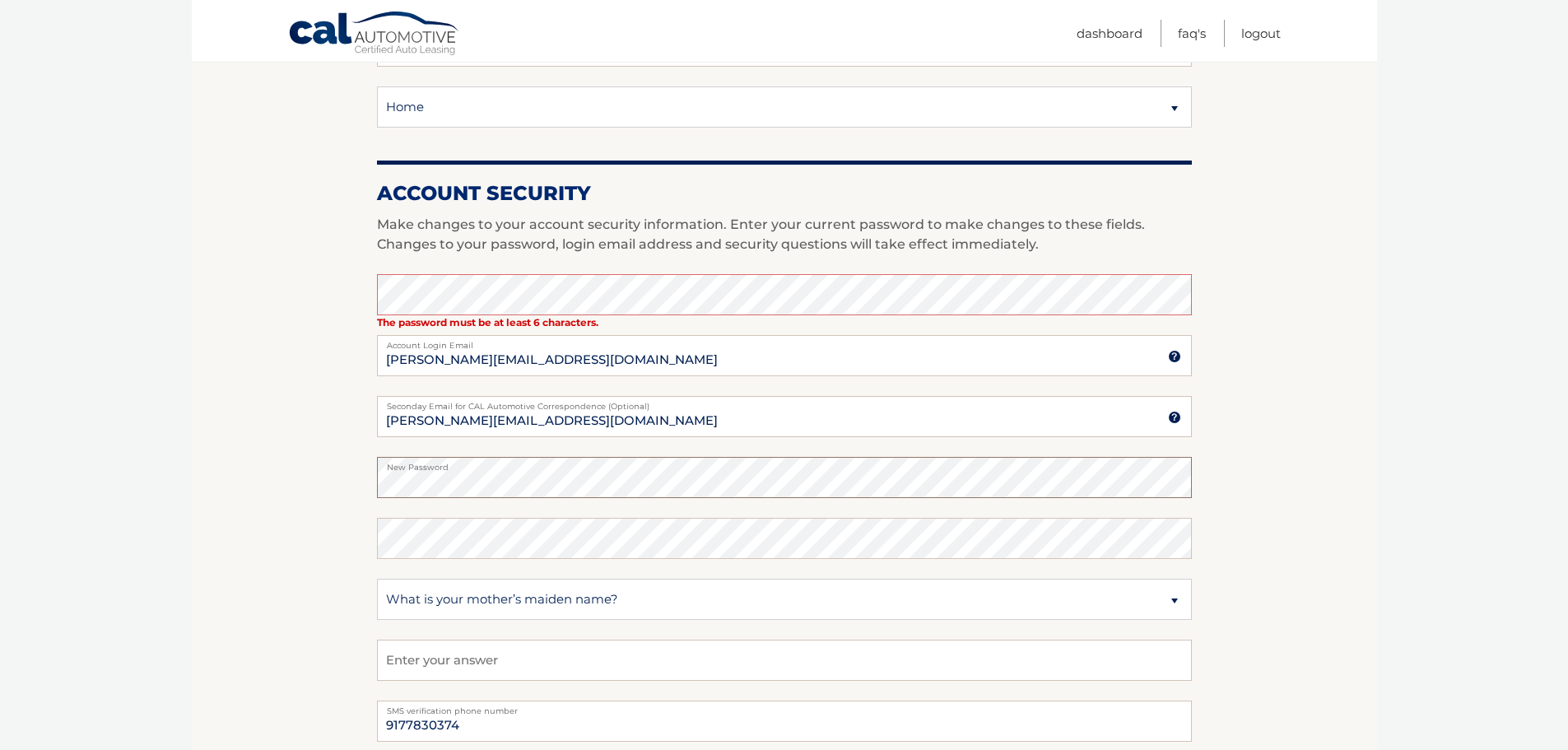
click at [355, 477] on section "Account Overview | Edit Profile One or more fields have an error. account infor…" at bounding box center [784, 245] width 1185 height 1240
click at [344, 478] on section "Account Overview | Edit Profile One or more fields have an error. account infor…" at bounding box center [784, 245] width 1185 height 1240
click at [263, 532] on section "Account Overview | Edit Profile One or more fields have an error. account infor…" at bounding box center [784, 245] width 1185 height 1240
click at [294, 578] on section "Account Overview | Edit Profile One or more fields have an error. account infor…" at bounding box center [784, 245] width 1185 height 1240
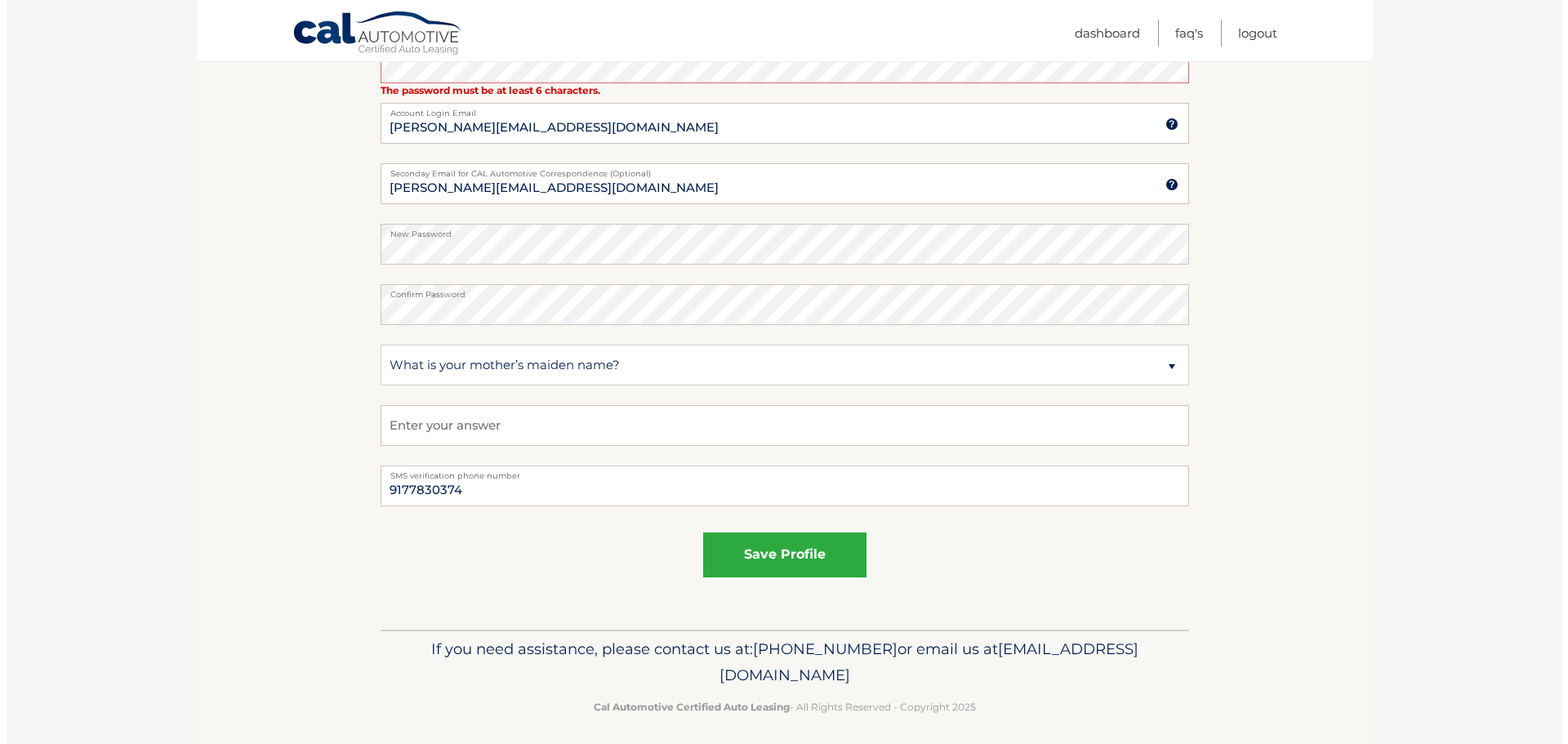
scroll to position [810, 0]
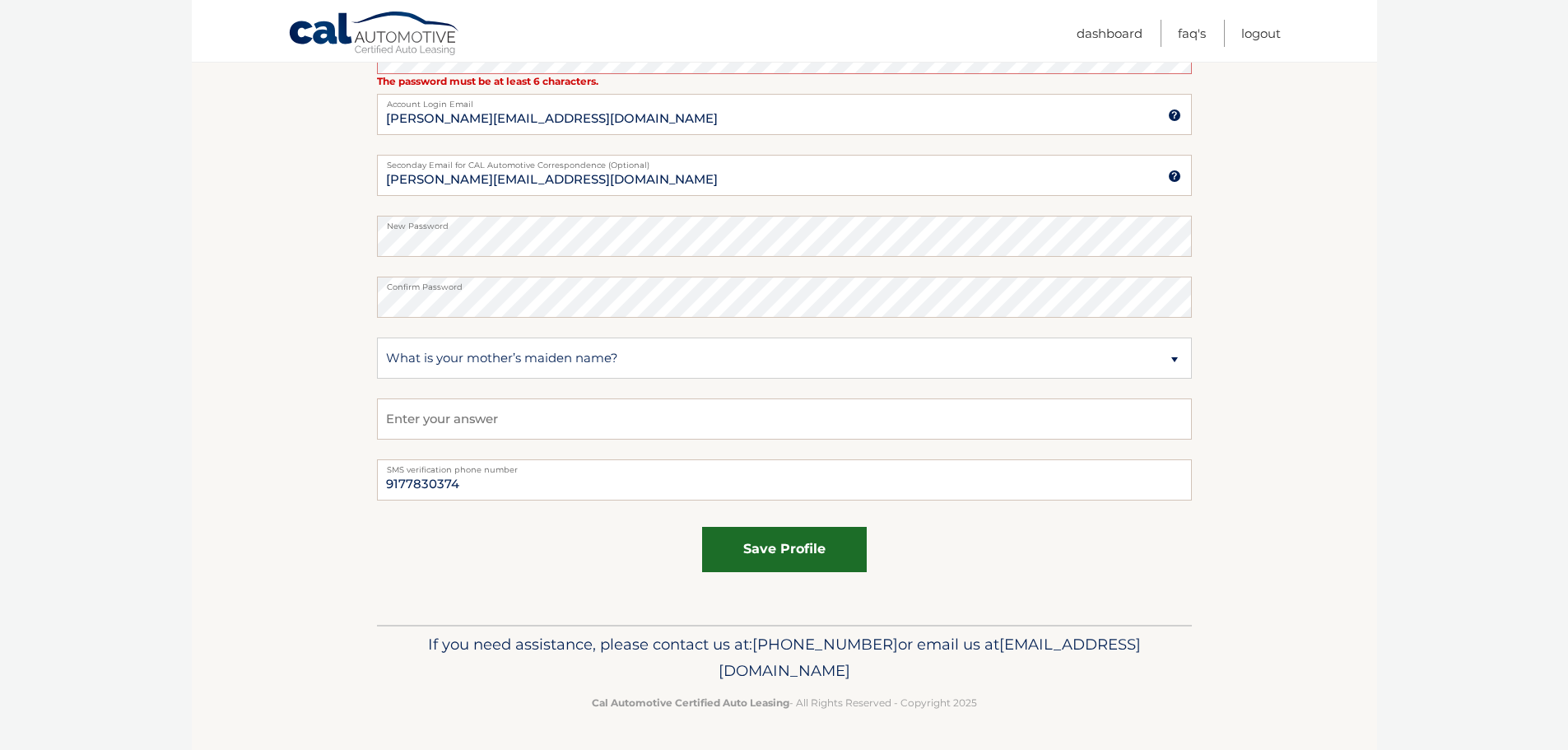
click at [767, 542] on button "save profile" at bounding box center [784, 550] width 164 height 45
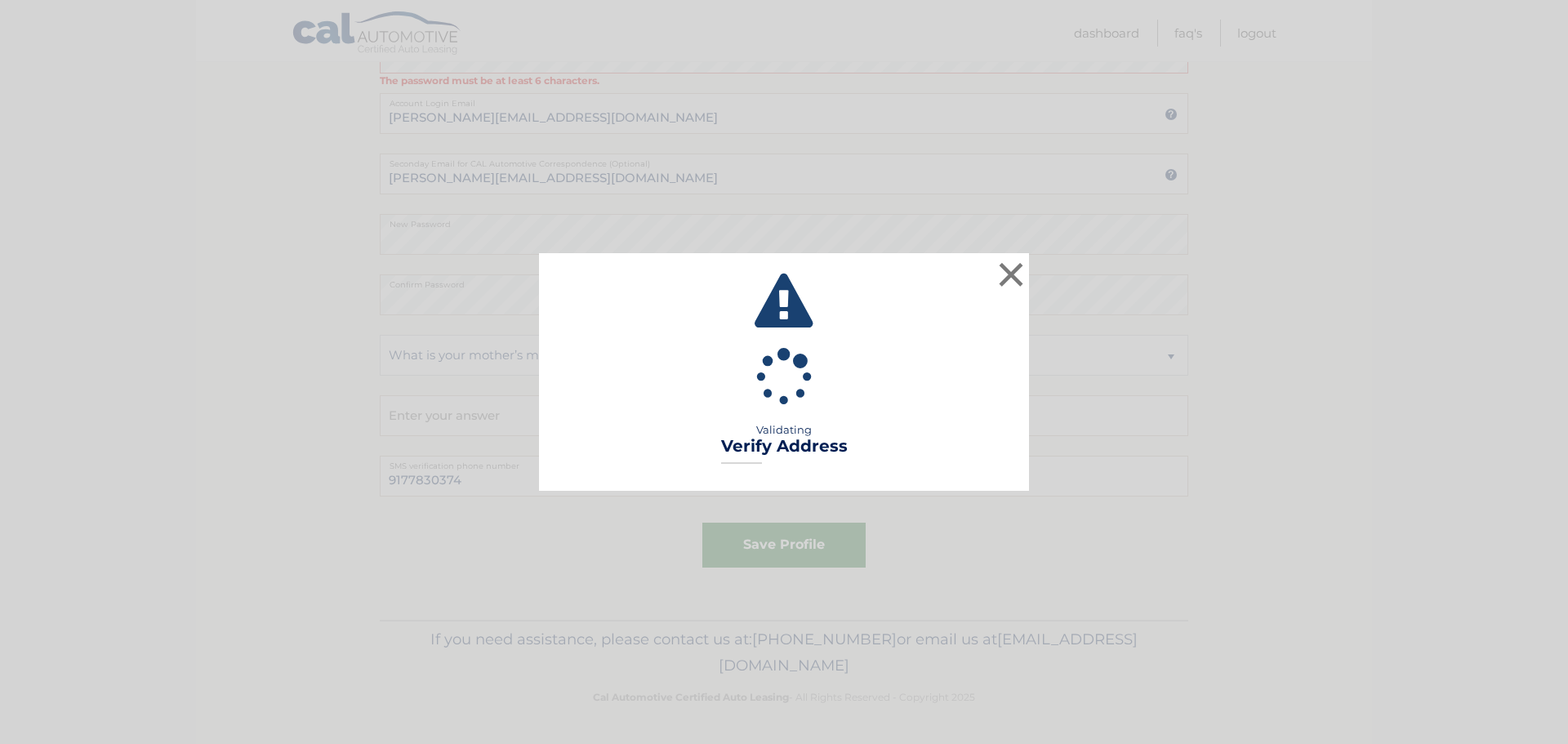
type input "APT 3"
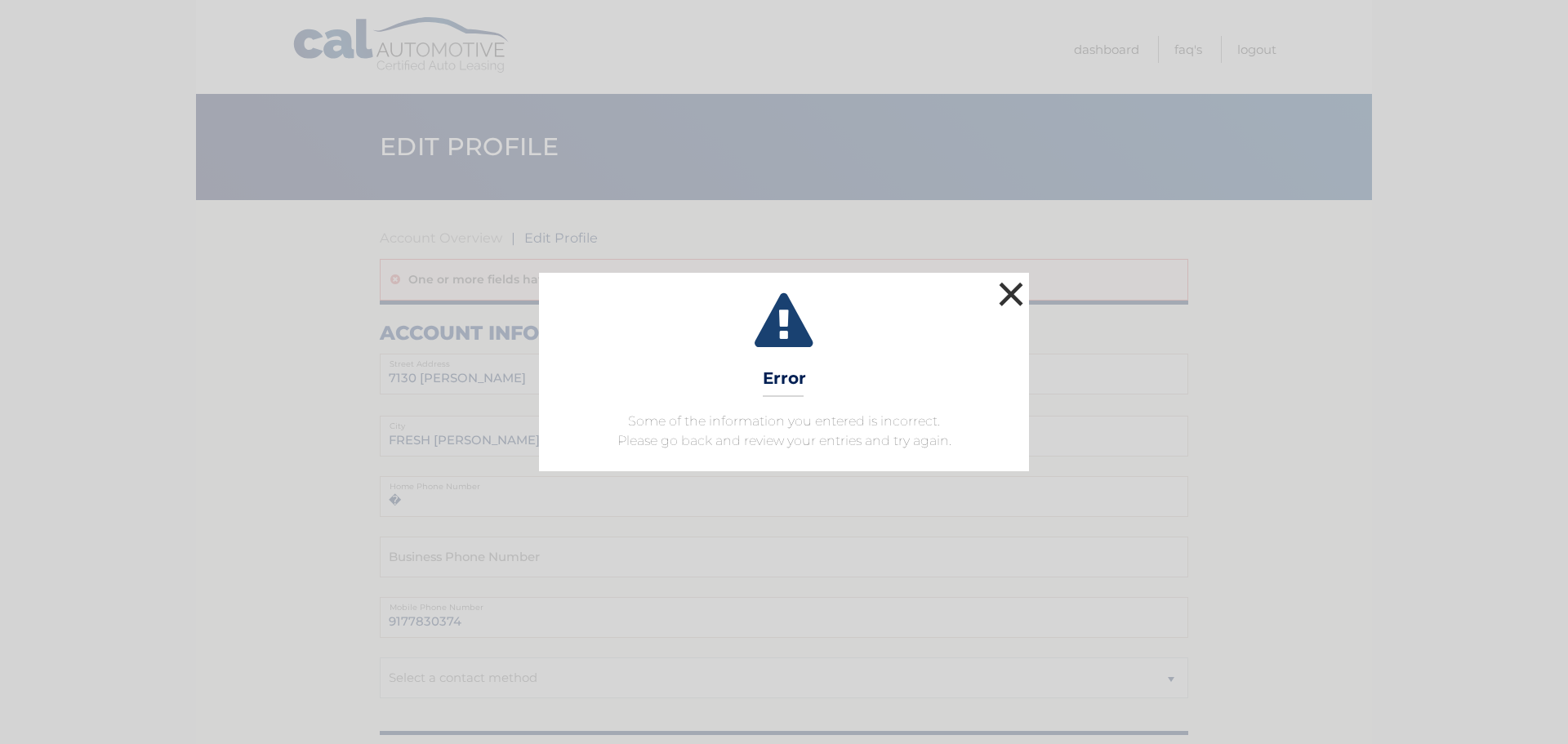
click at [1015, 292] on button "×" at bounding box center [1011, 294] width 32 height 32
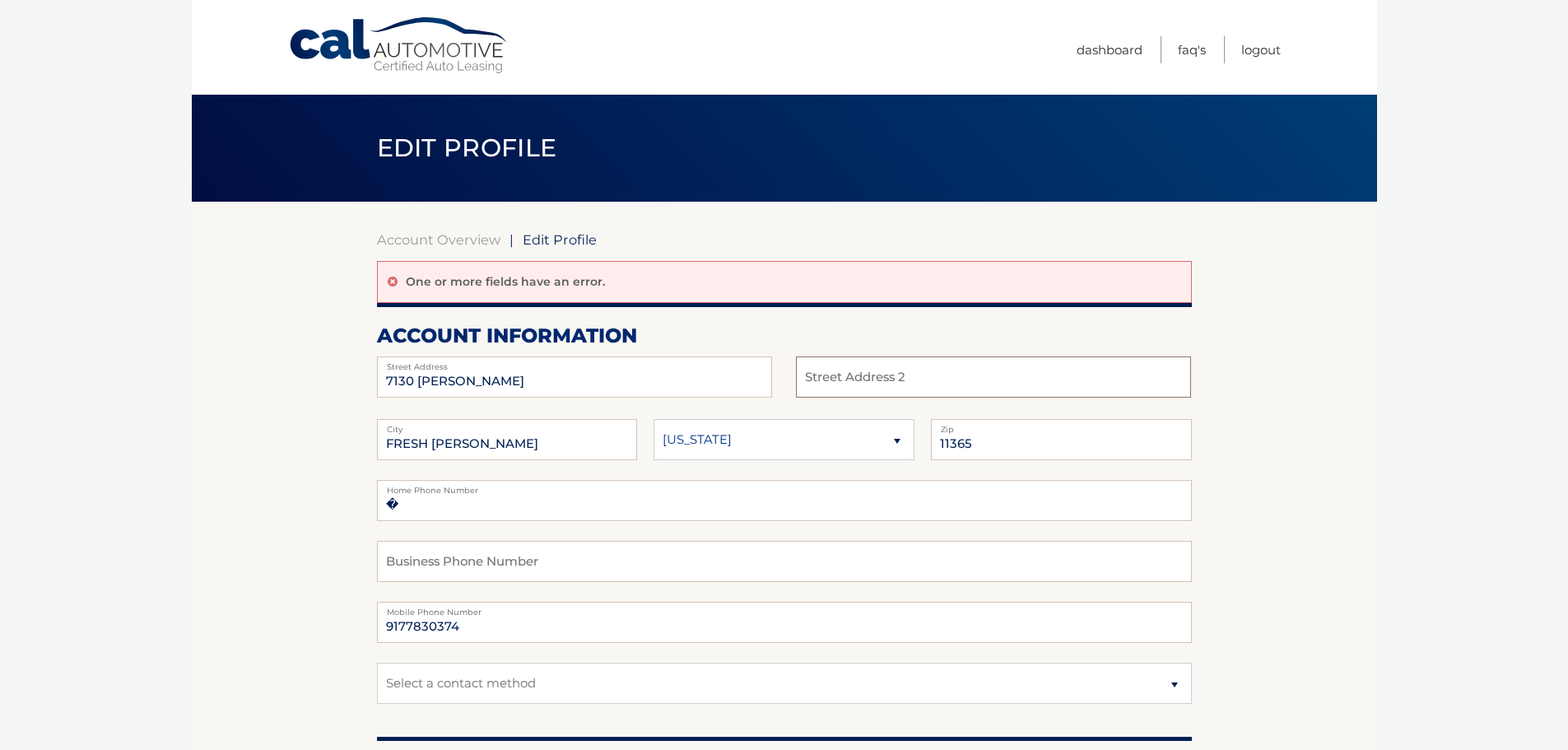
click at [859, 384] on input "text" at bounding box center [994, 377] width 395 height 42
click at [798, 379] on input "3" at bounding box center [994, 377] width 395 height 42
type input "3"
type input "#3"
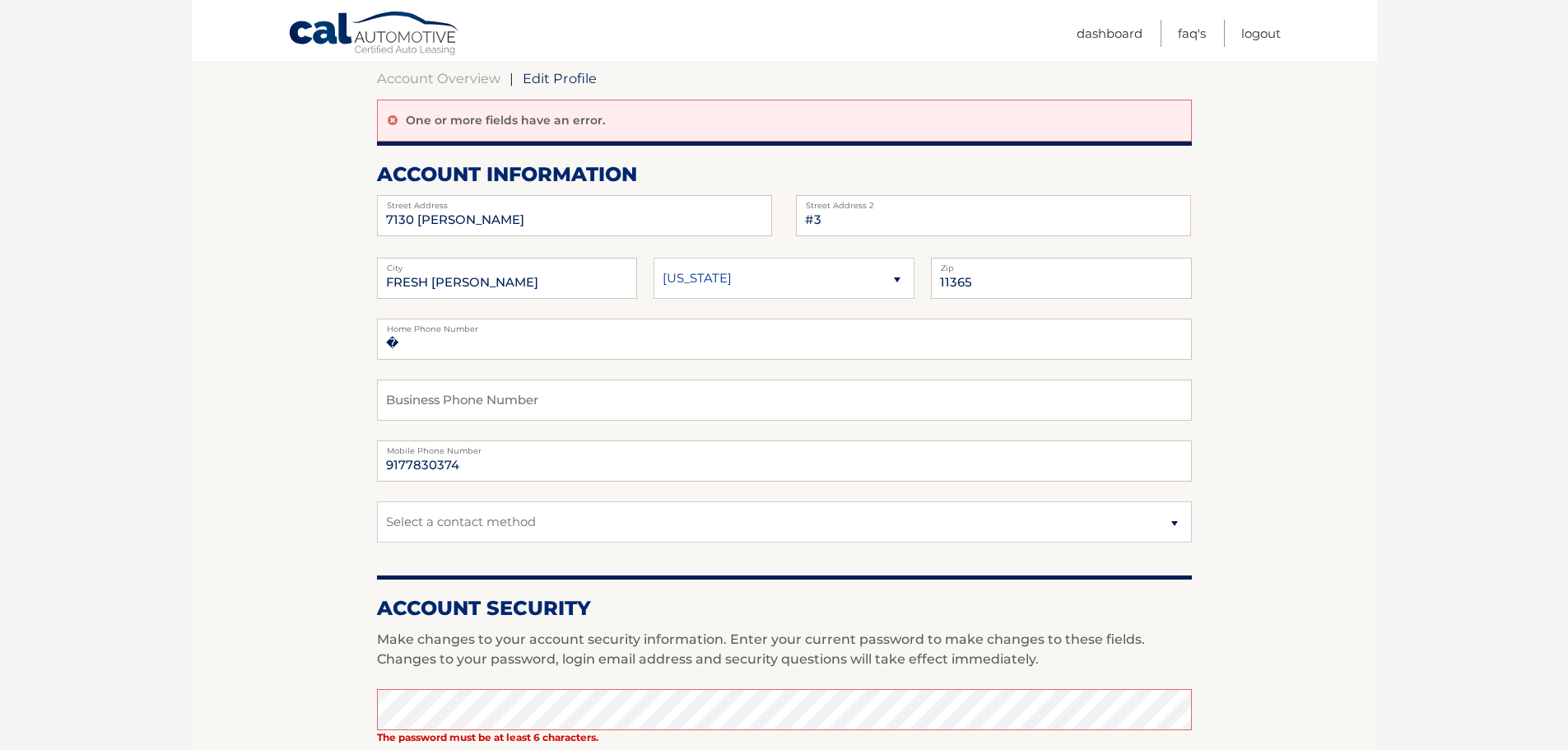
scroll to position [164, 0]
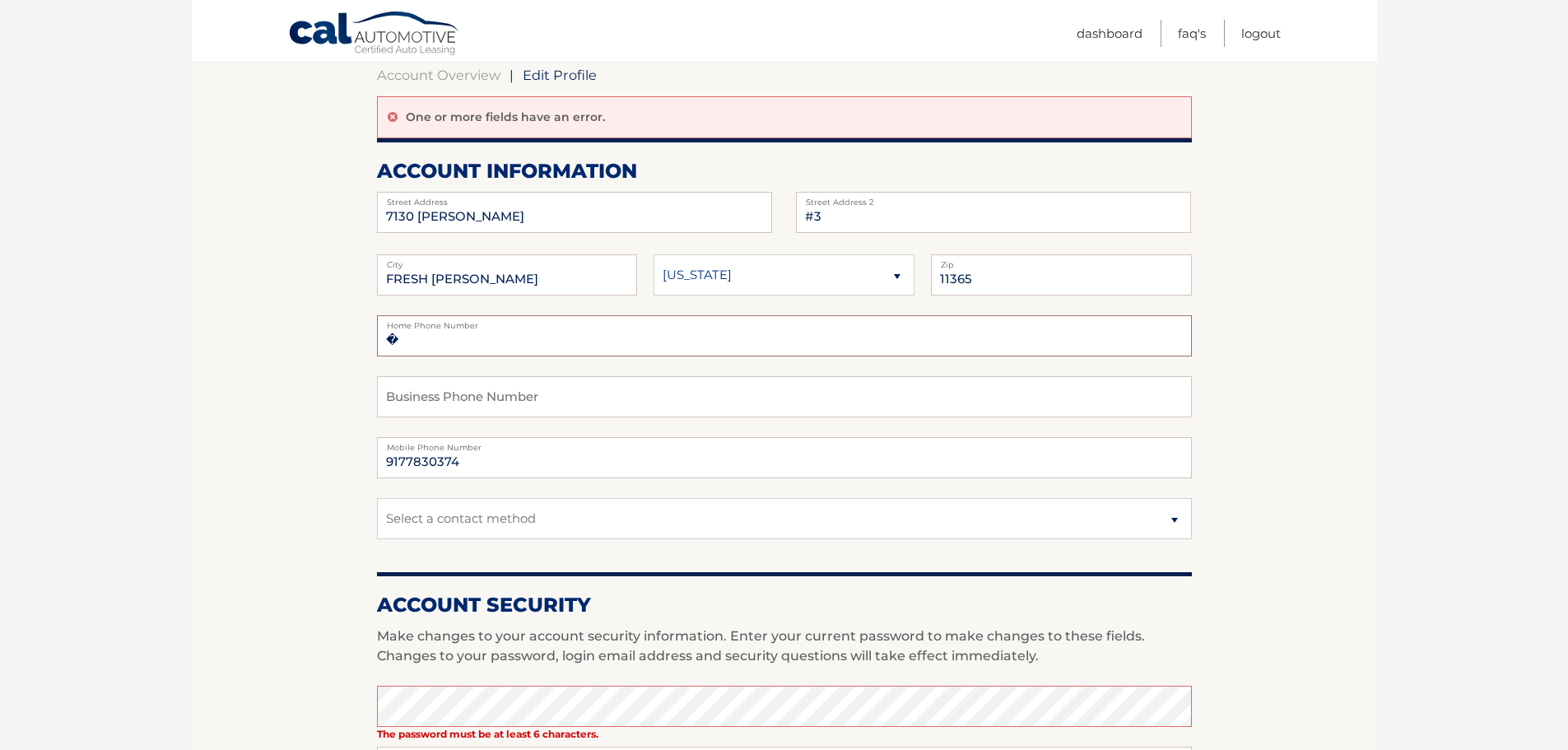
click at [476, 346] on input "�" at bounding box center [784, 336] width 815 height 42
type input "�3475802327"
click at [171, 430] on body "Cal Automotive Menu Dashboard FAQ's Logout | #3" at bounding box center [784, 210] width 1568 height 750
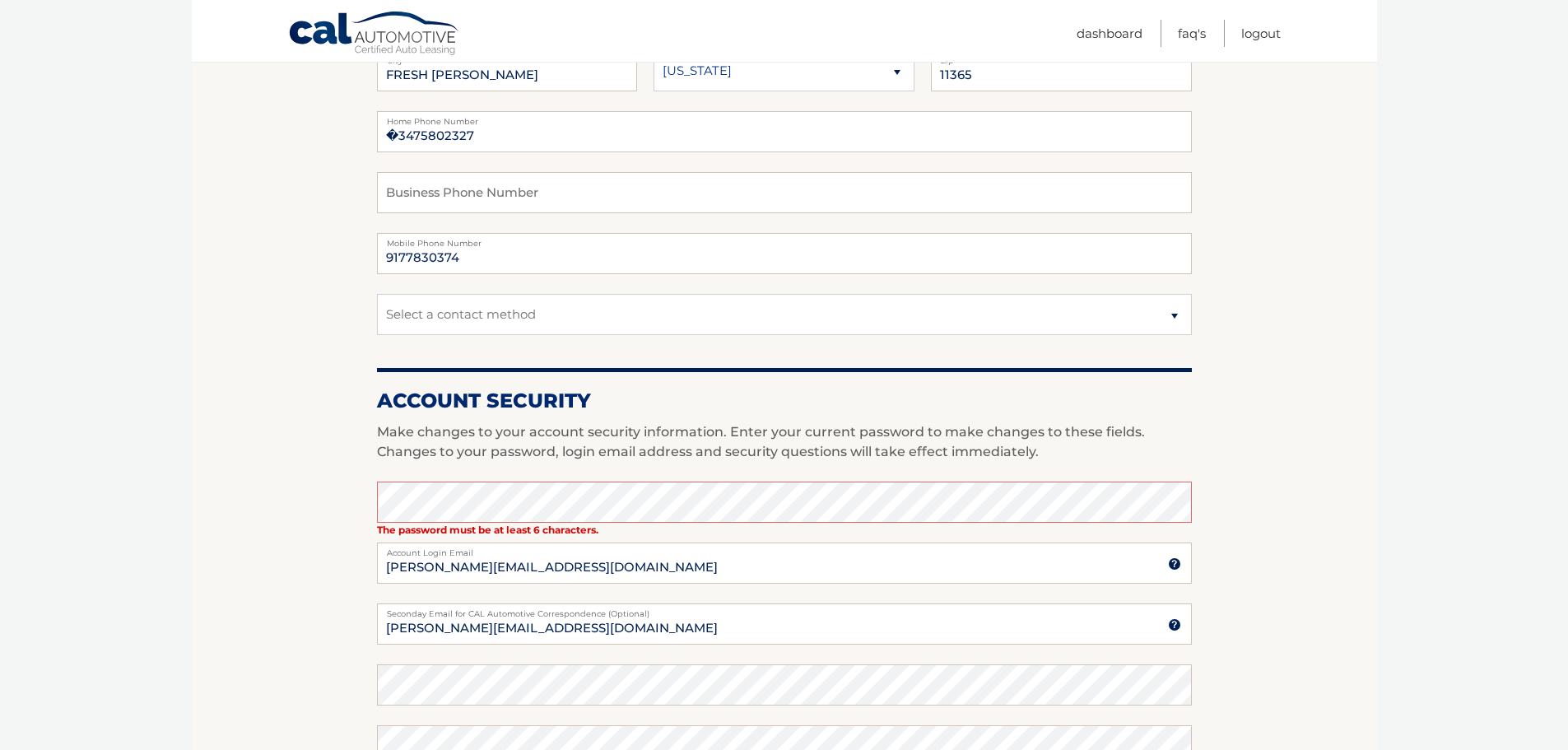
scroll to position [329, 0]
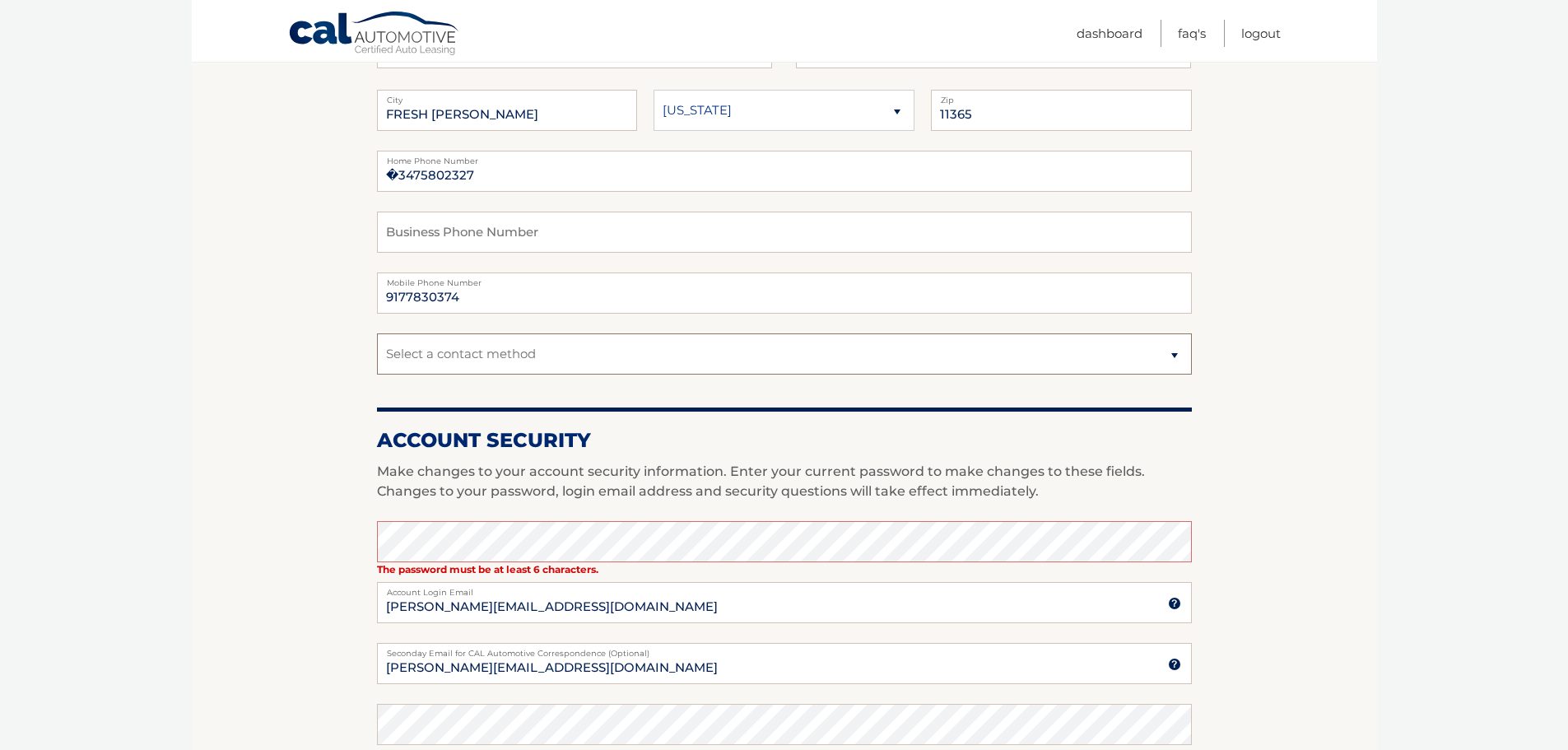
click at [514, 350] on select "Select a contact method Mobile Home" at bounding box center [784, 354] width 815 height 42
select select "3"
click at [377, 333] on select "Select a contact method Mobile Home" at bounding box center [784, 354] width 815 height 42
click at [247, 422] on section "Account Overview | Edit Profile One or more fields have an error. account infor…" at bounding box center [784, 493] width 1185 height 1240
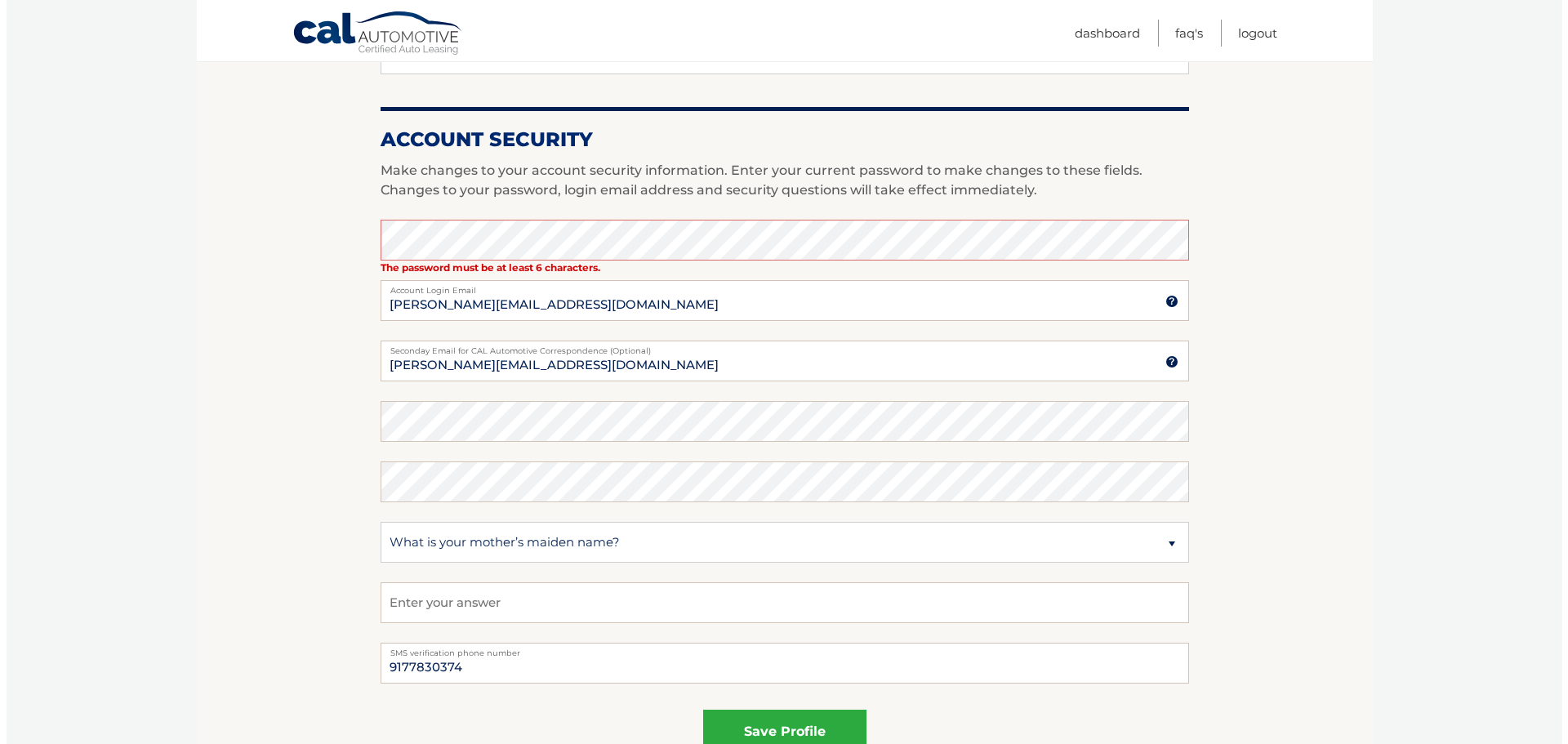
scroll to position [653, 0]
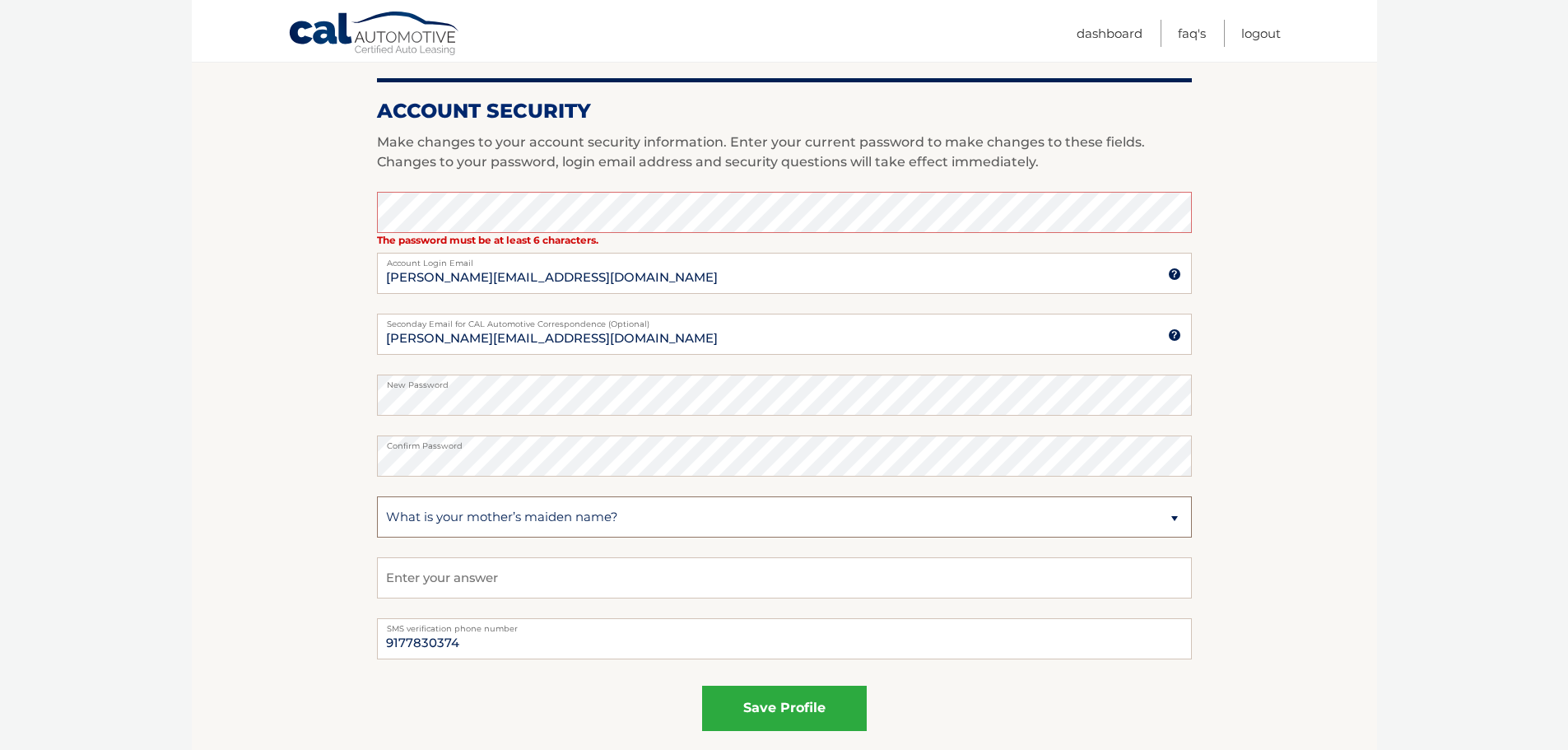
click at [457, 523] on select "Select a question What was the name of your elementary school? What is your mot…" at bounding box center [784, 517] width 815 height 42
click at [424, 579] on input "text" at bounding box center [784, 578] width 815 height 42
type input "yigit"
click at [248, 582] on section "Account Overview | Edit Profile One or more fields have an error. account infor…" at bounding box center [784, 163] width 1185 height 1240
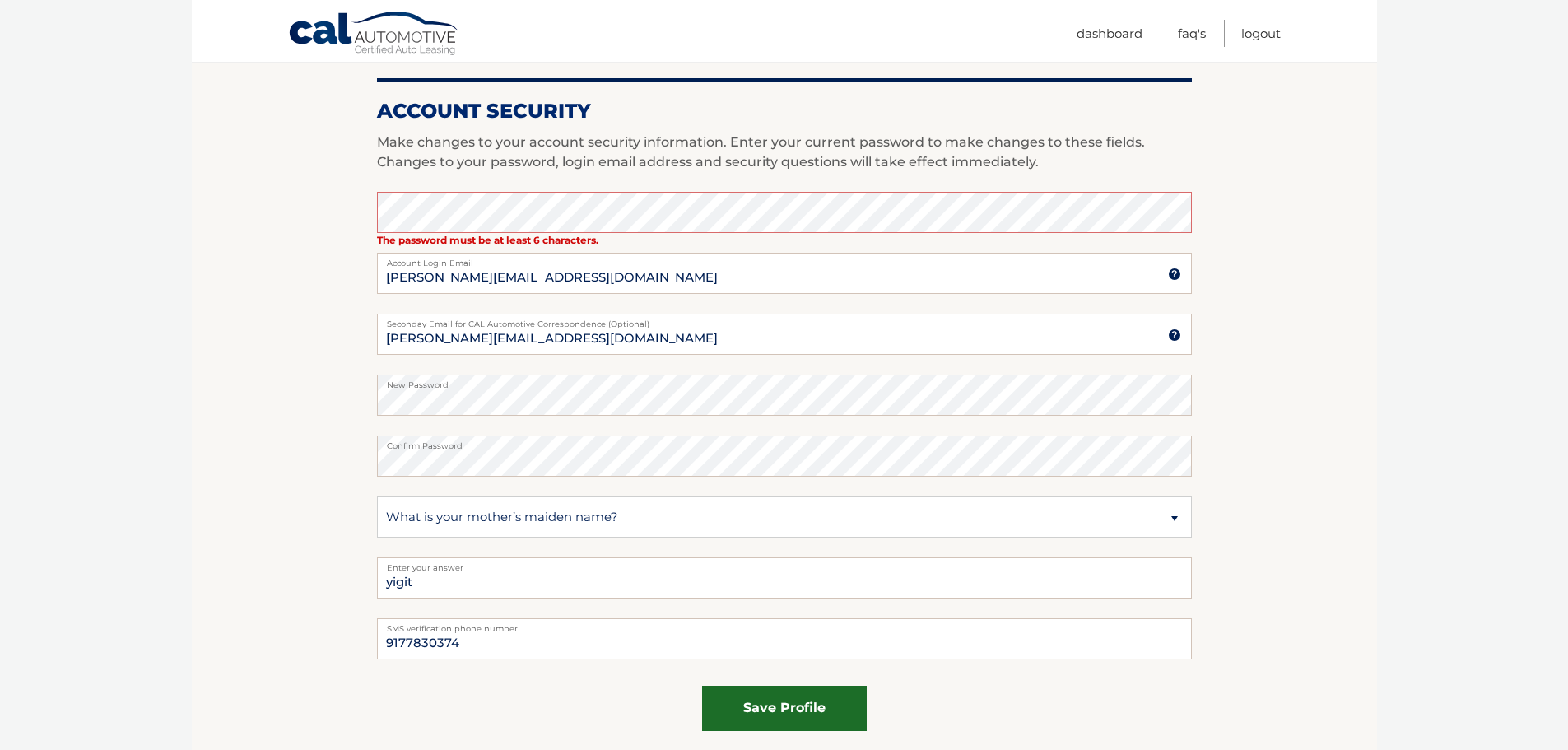
click at [790, 715] on button "save profile" at bounding box center [784, 708] width 164 height 45
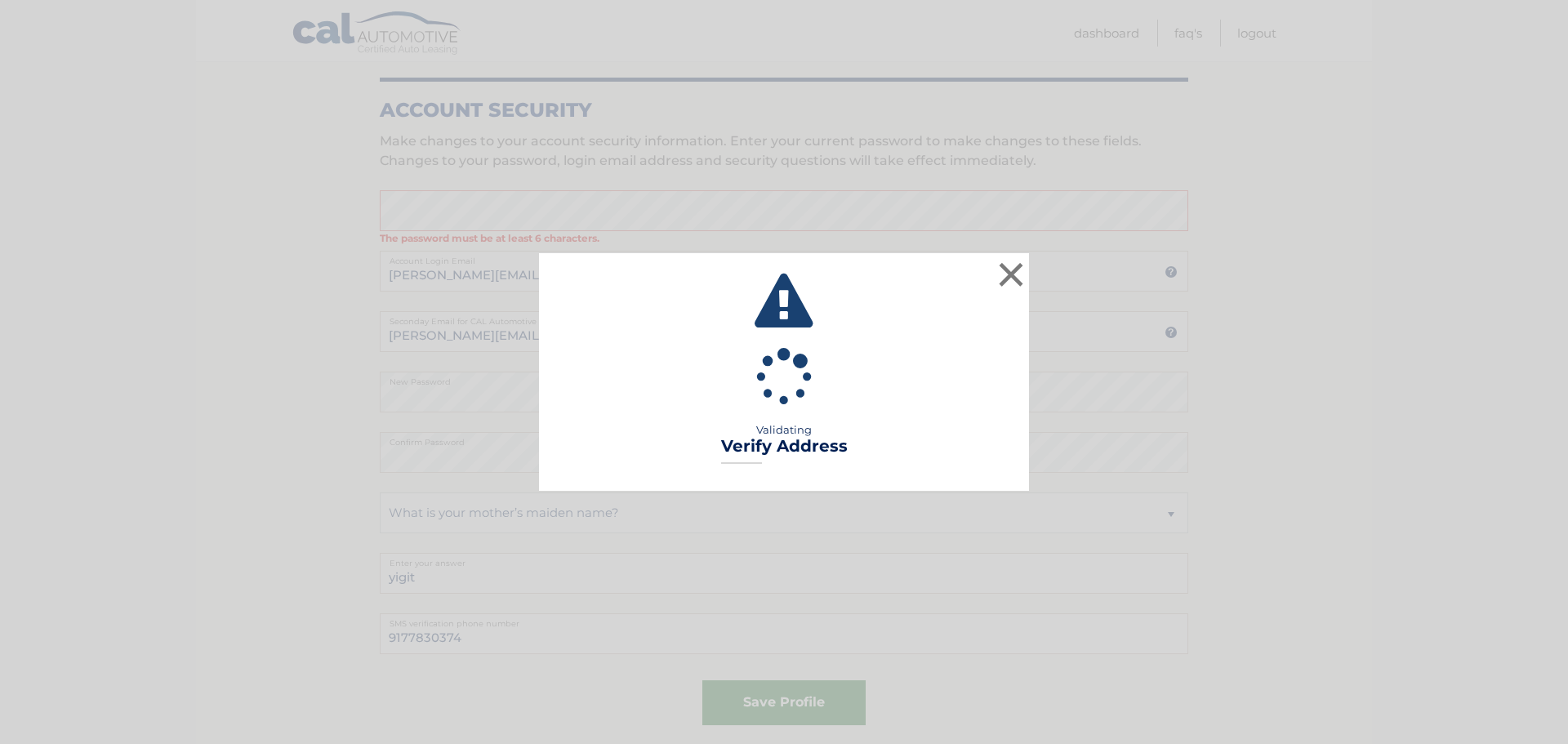
type input "APT 3"
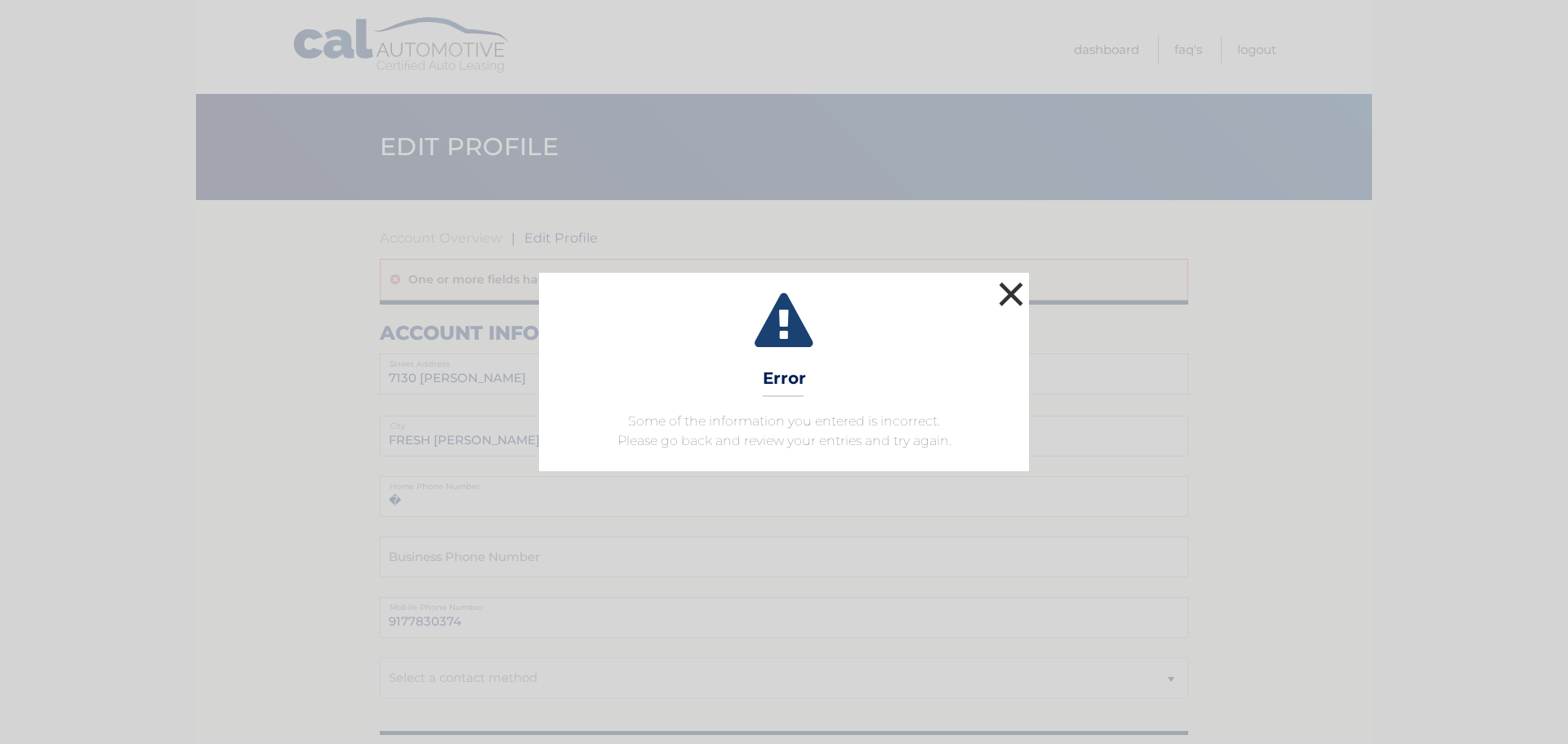
click at [1015, 287] on button "×" at bounding box center [1011, 294] width 32 height 32
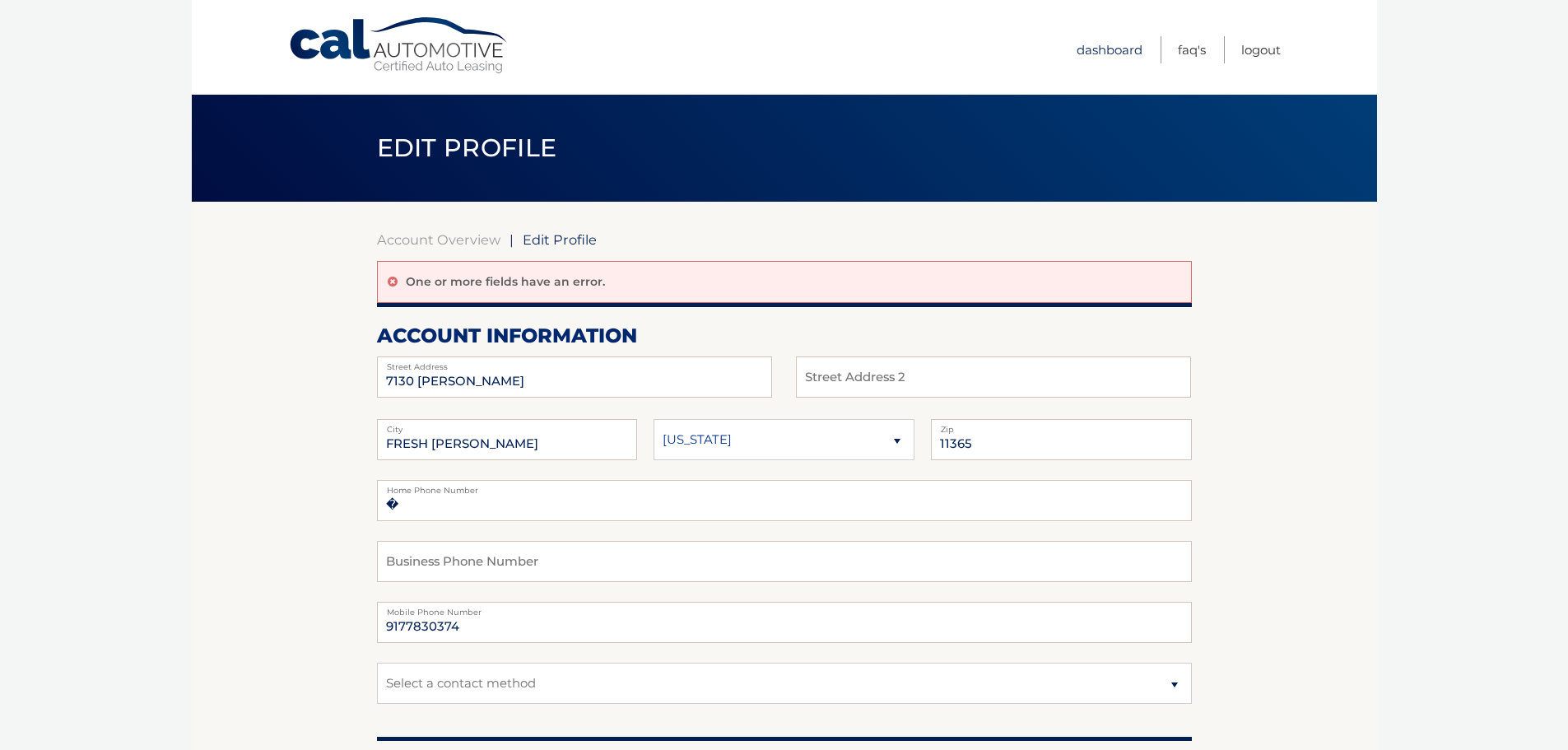
click at [1106, 51] on link "Dashboard" at bounding box center [1109, 50] width 66 height 27
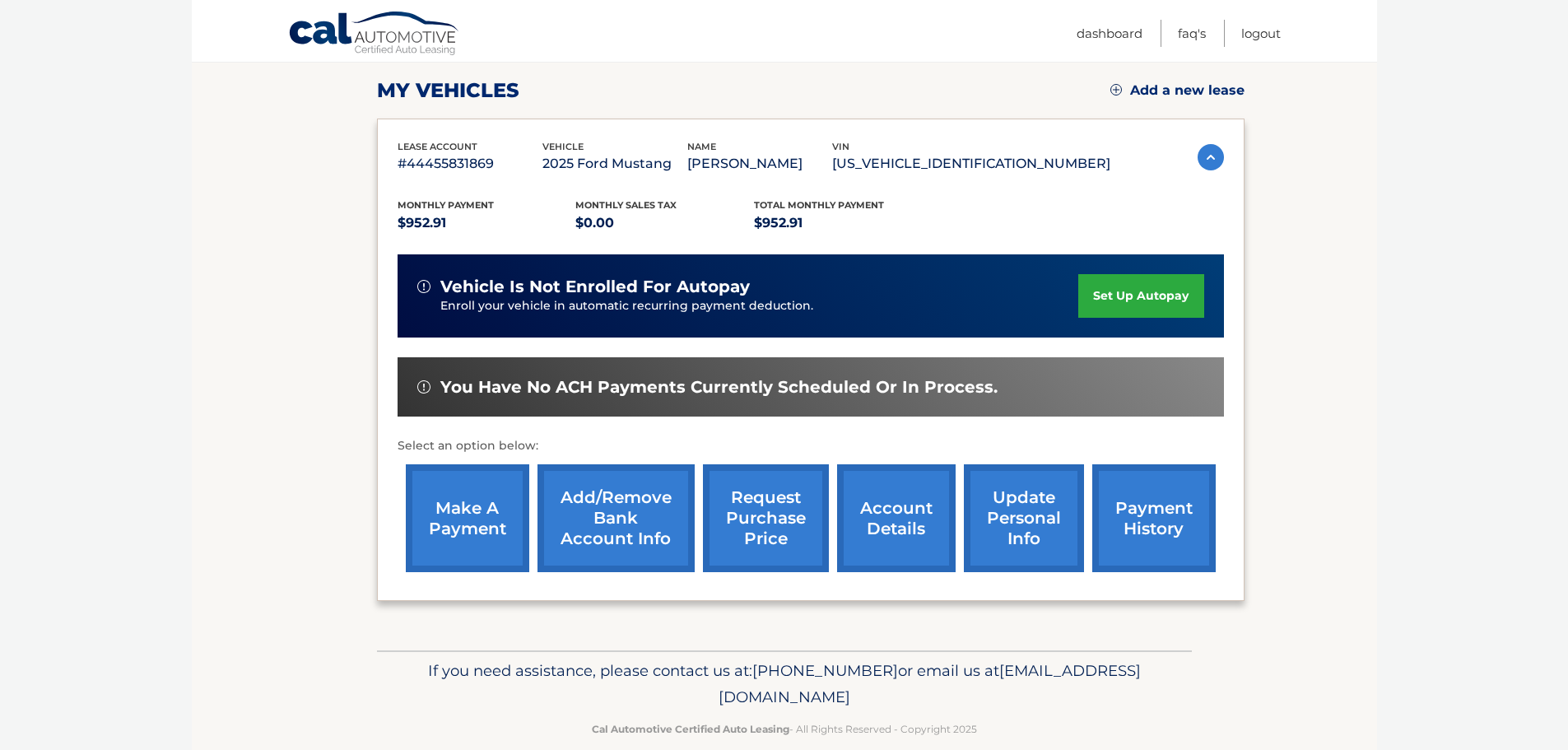
scroll to position [247, 0]
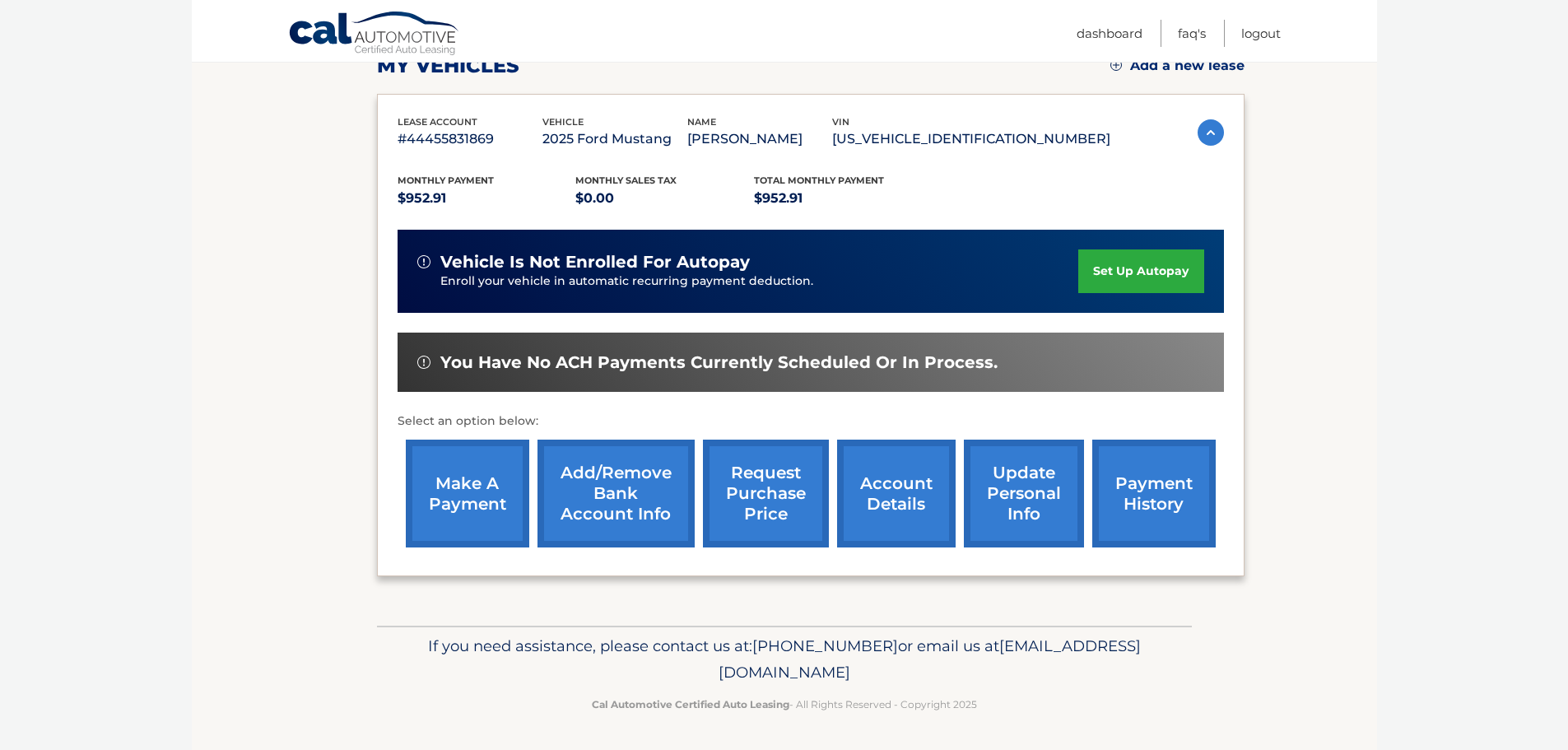
click at [987, 487] on link "update personal info" at bounding box center [1024, 493] width 120 height 107
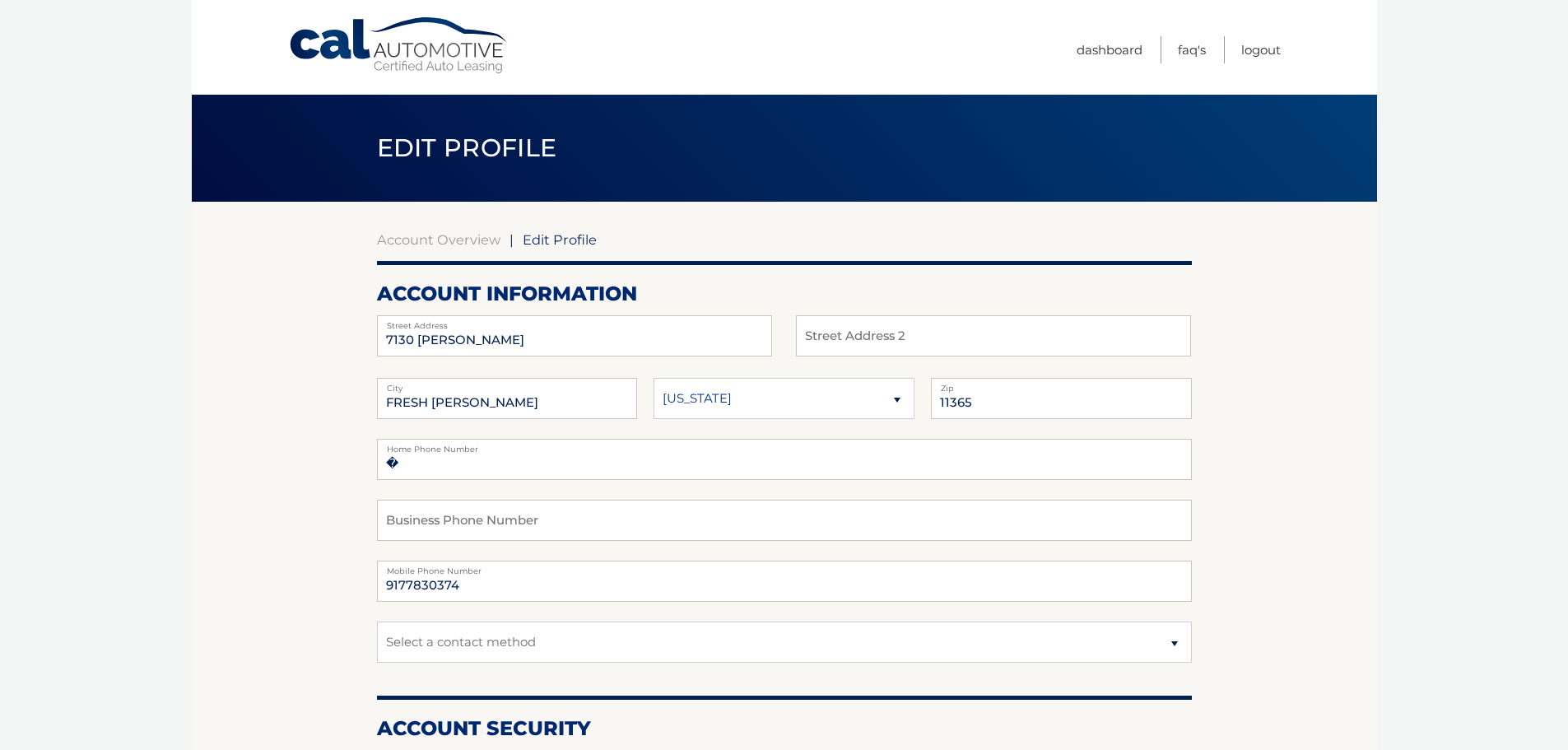
click at [564, 237] on span "Edit Profile" at bounding box center [560, 239] width 74 height 16
click at [1097, 42] on link "Dashboard" at bounding box center [1109, 50] width 66 height 27
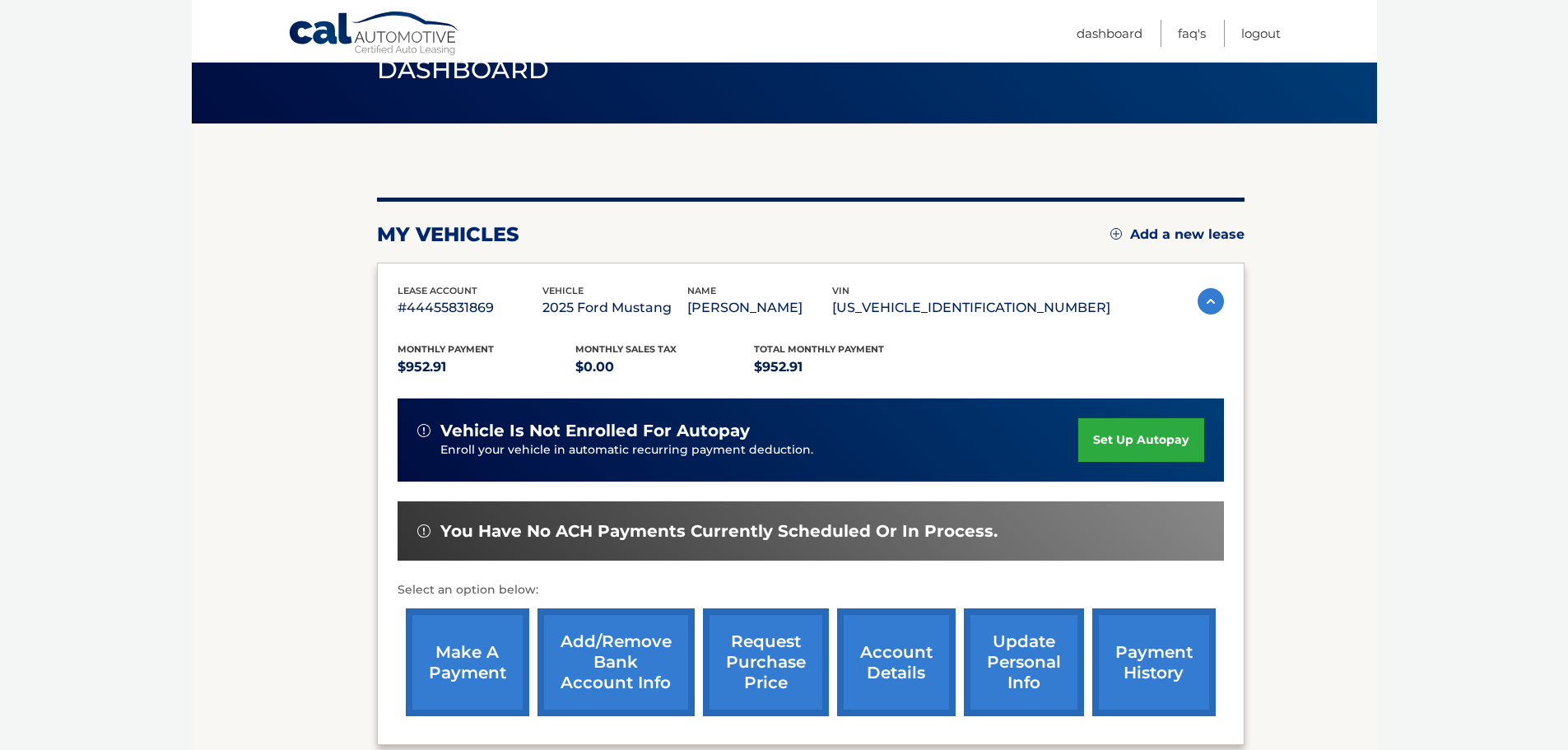
scroll to position [164, 0]
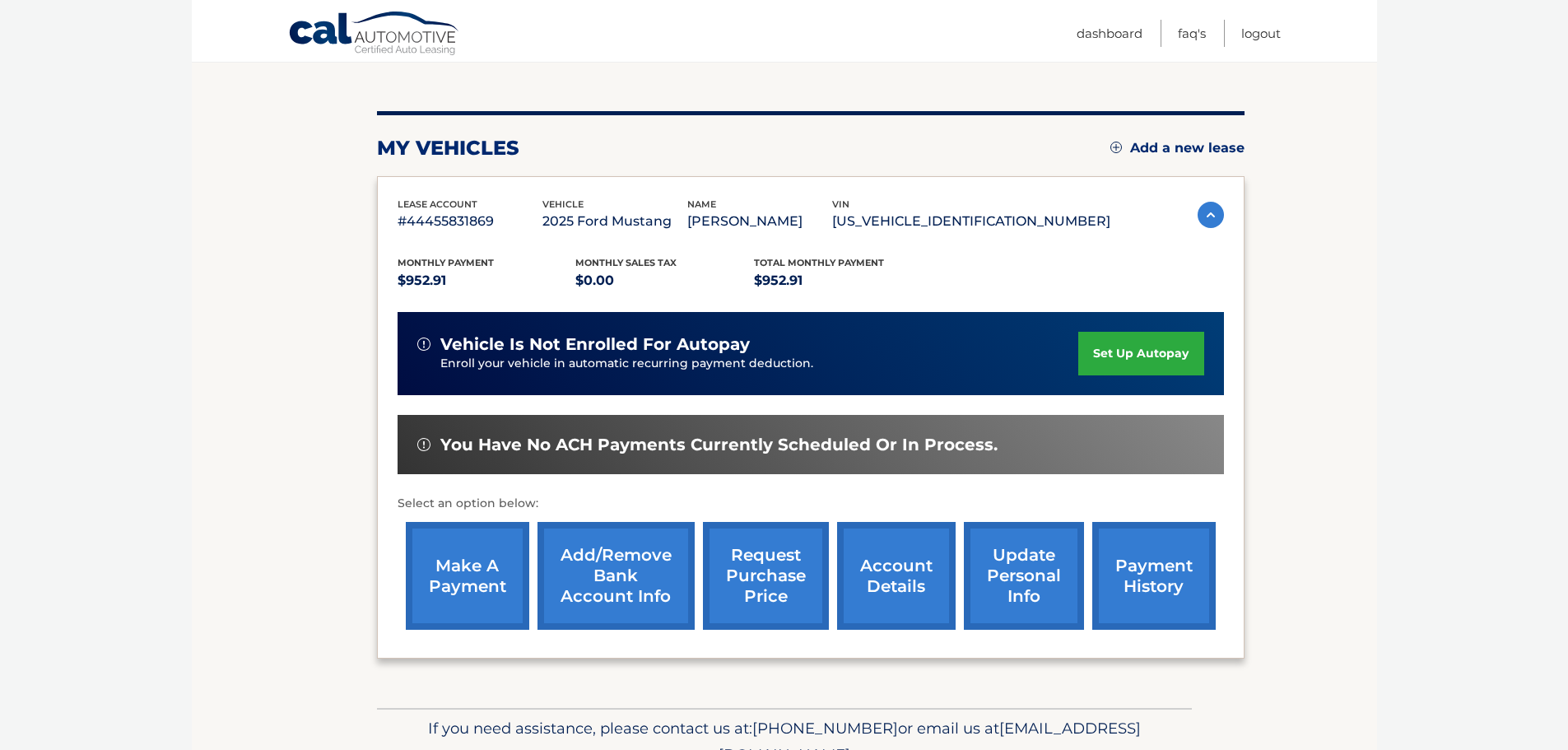
click at [480, 568] on link "make a payment" at bounding box center [468, 575] width 124 height 107
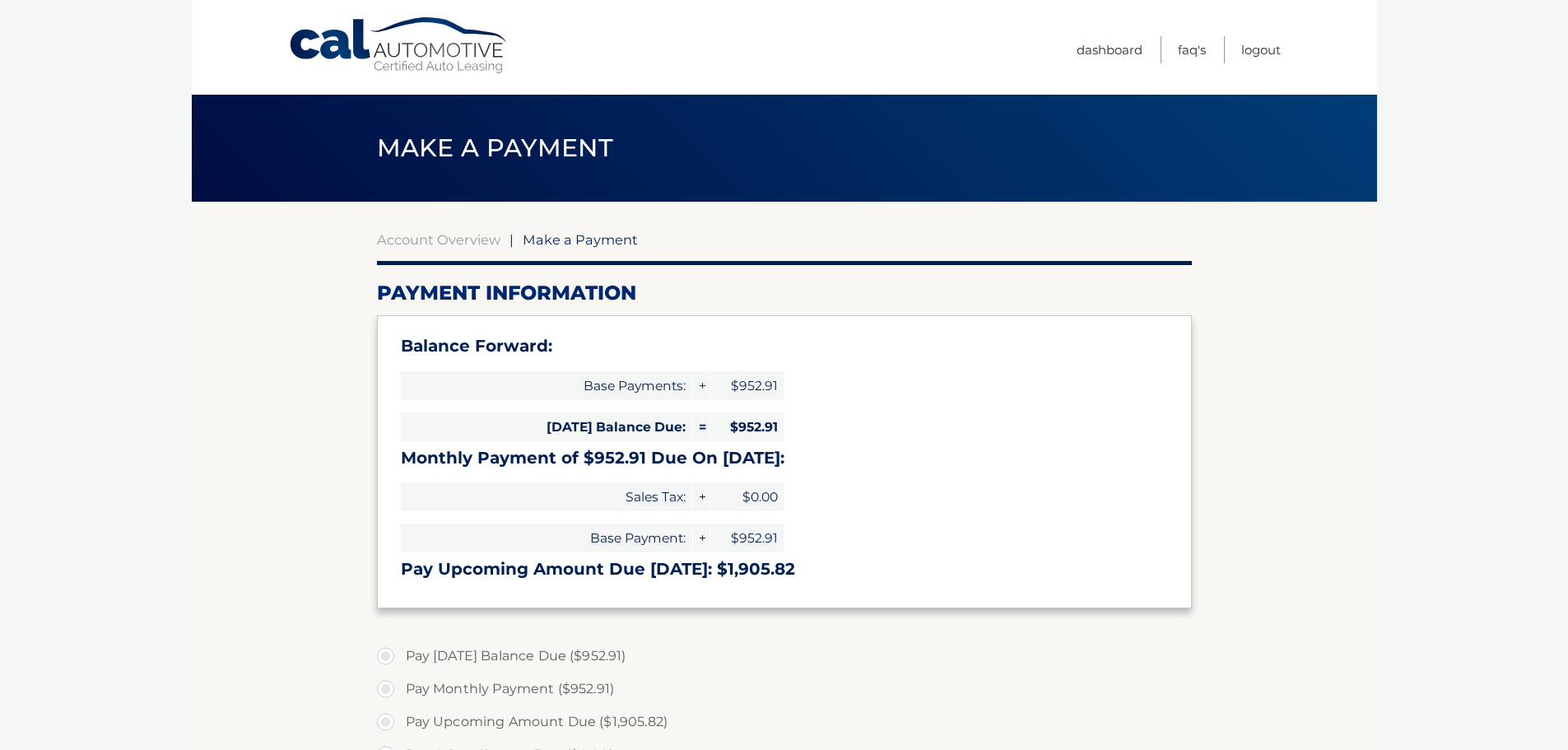
select select "NGY4ZDlkOTctZWNhZi00NmYyLWIyYjYtZTIyNzIwZTZhMzdl"
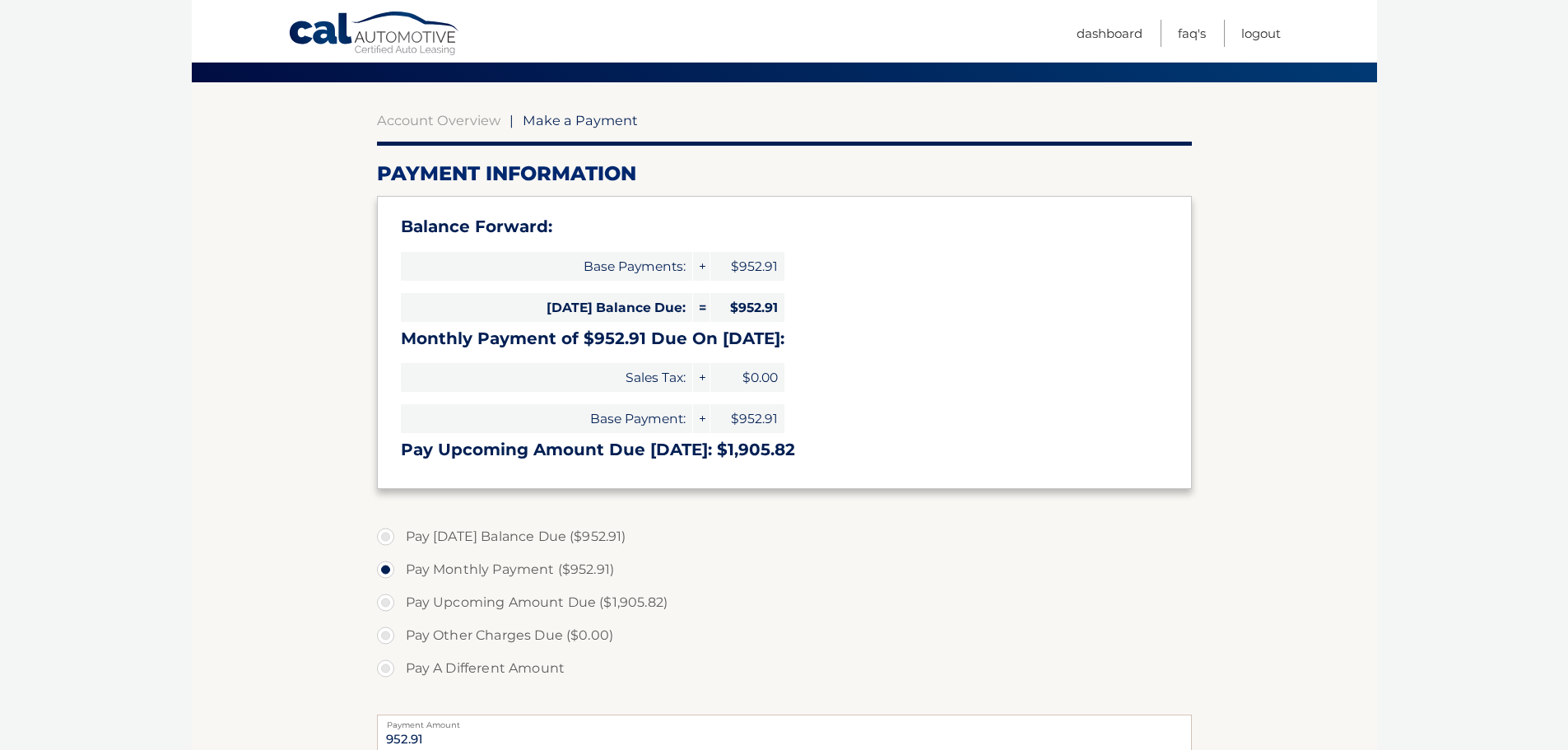
scroll to position [164, 0]
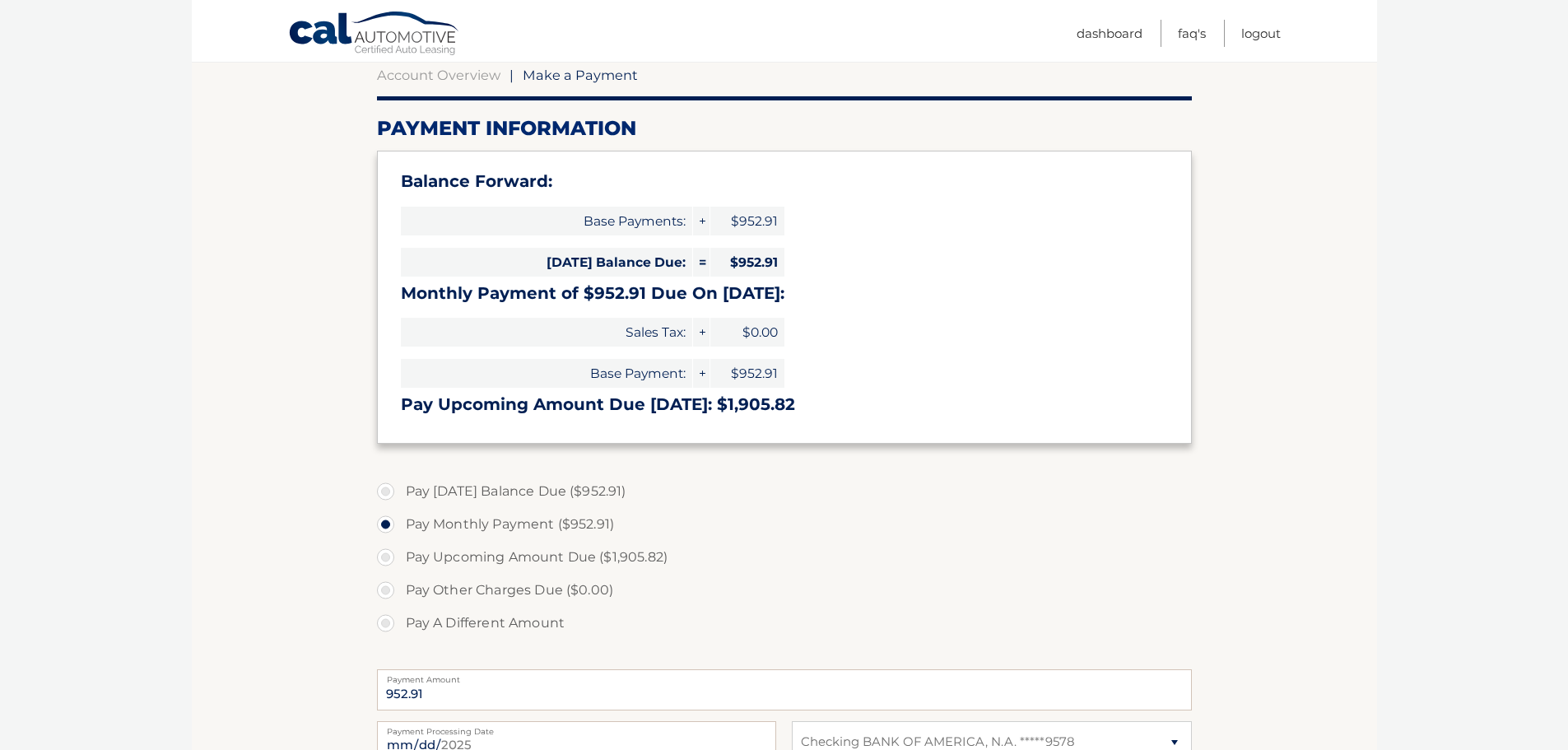
click at [266, 356] on section "Account Overview | Make a Payment Payment Information Balance Forward: Base Pay…" at bounding box center [784, 496] width 1185 height 919
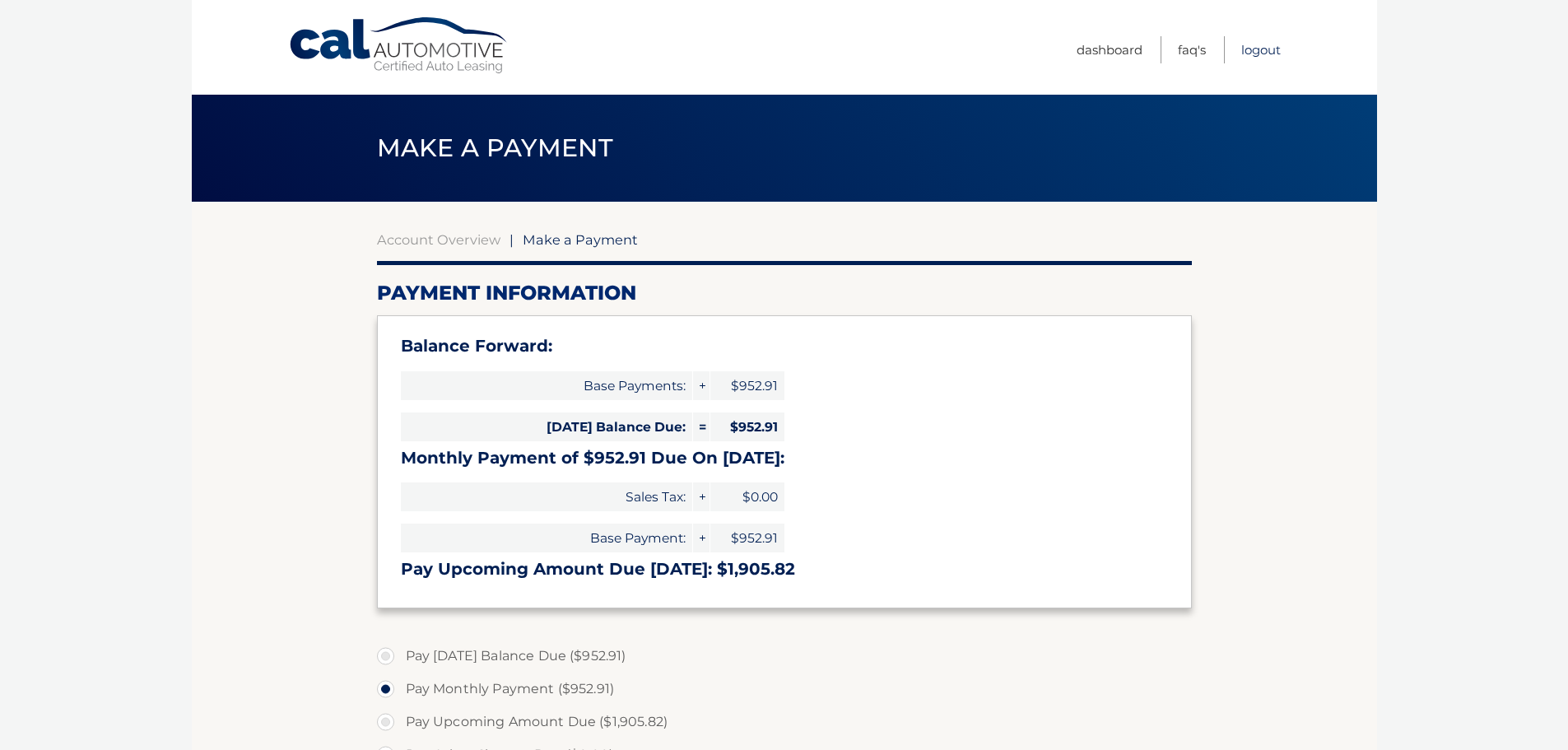
click at [1260, 47] on link "Logout" at bounding box center [1261, 50] width 40 height 27
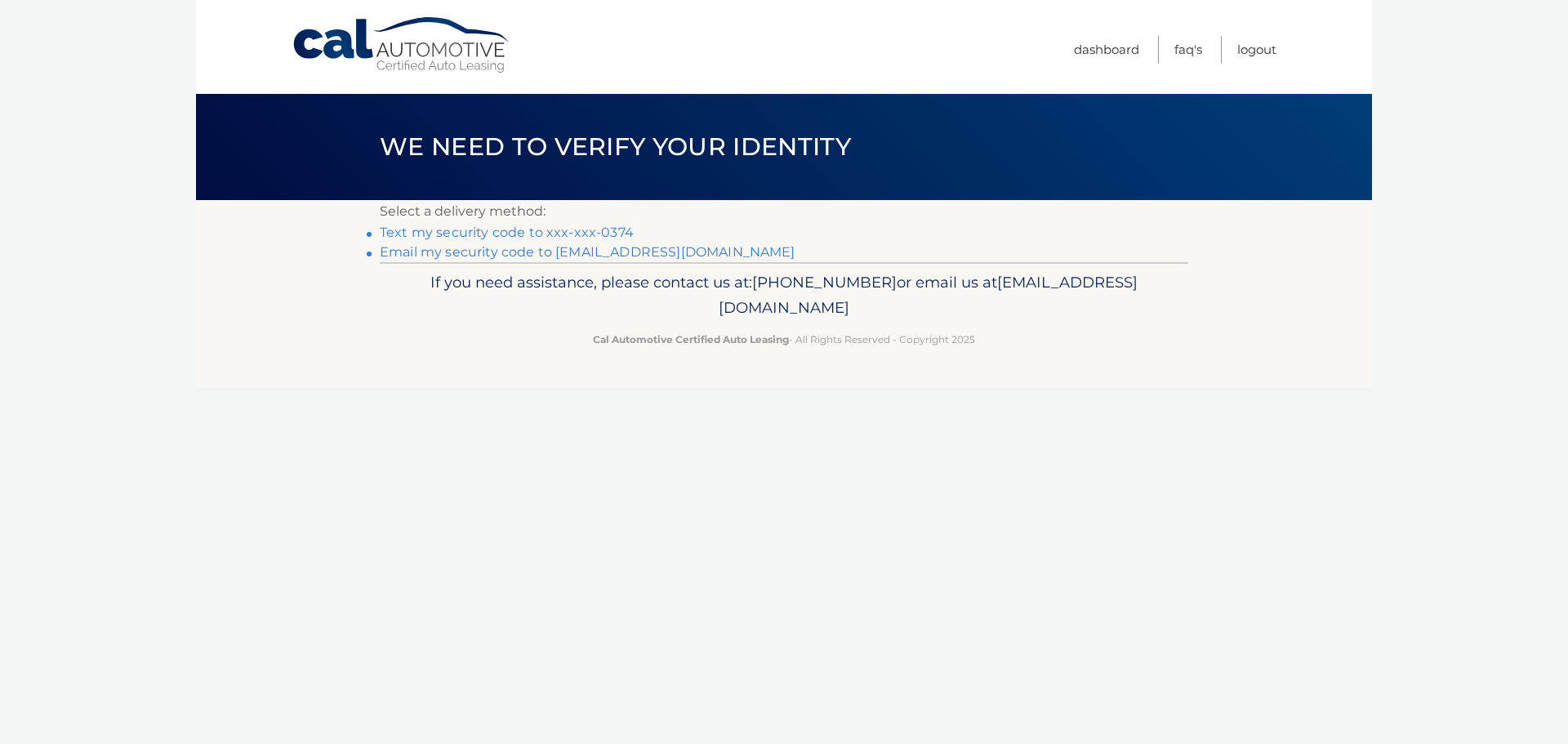
click at [517, 232] on link "Text my security code to xxx-xxx-0374" at bounding box center [507, 232] width 254 height 15
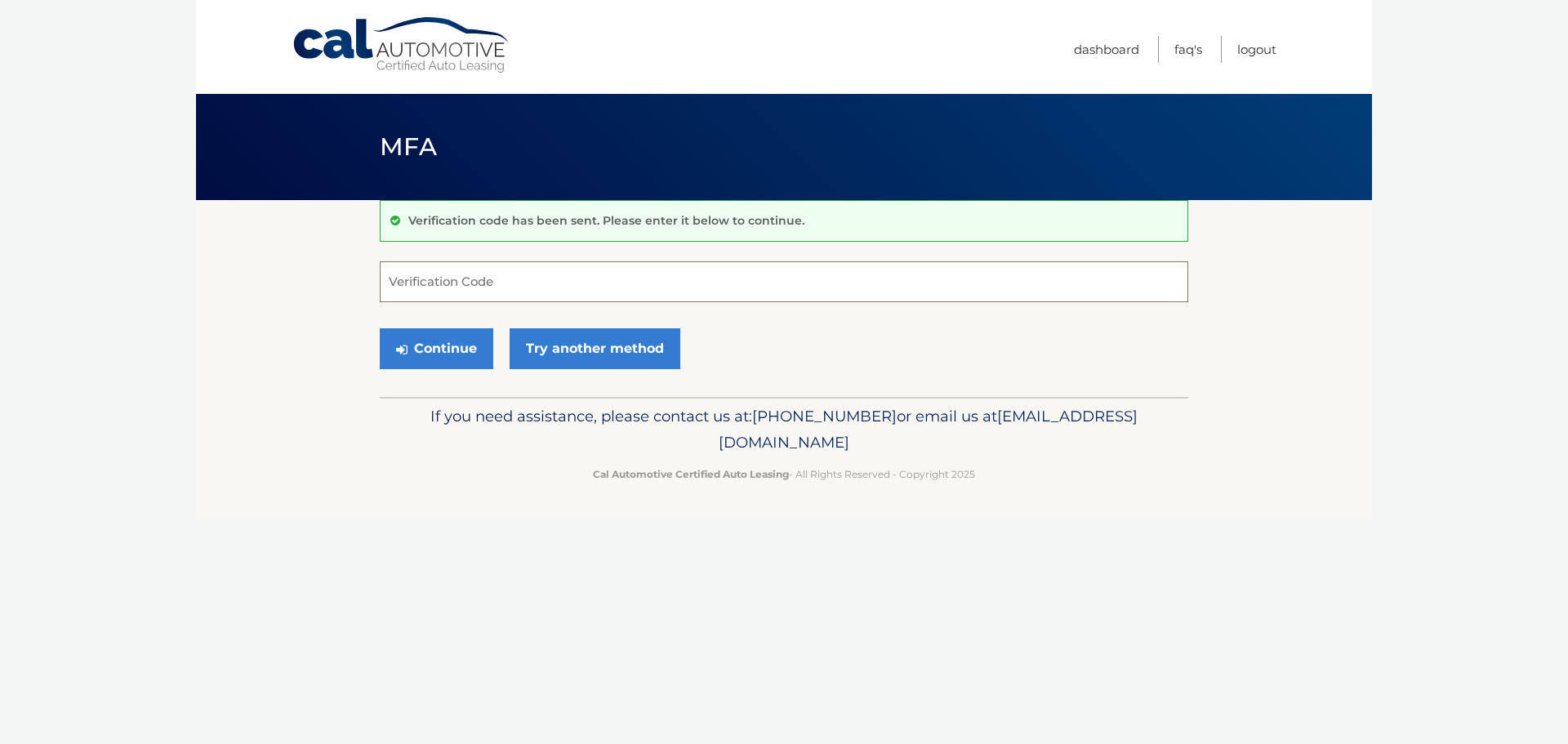
click at [510, 286] on input "Verification Code" at bounding box center [784, 282] width 809 height 41
type input "941215"
click at [415, 349] on button "Continue" at bounding box center [436, 349] width 114 height 41
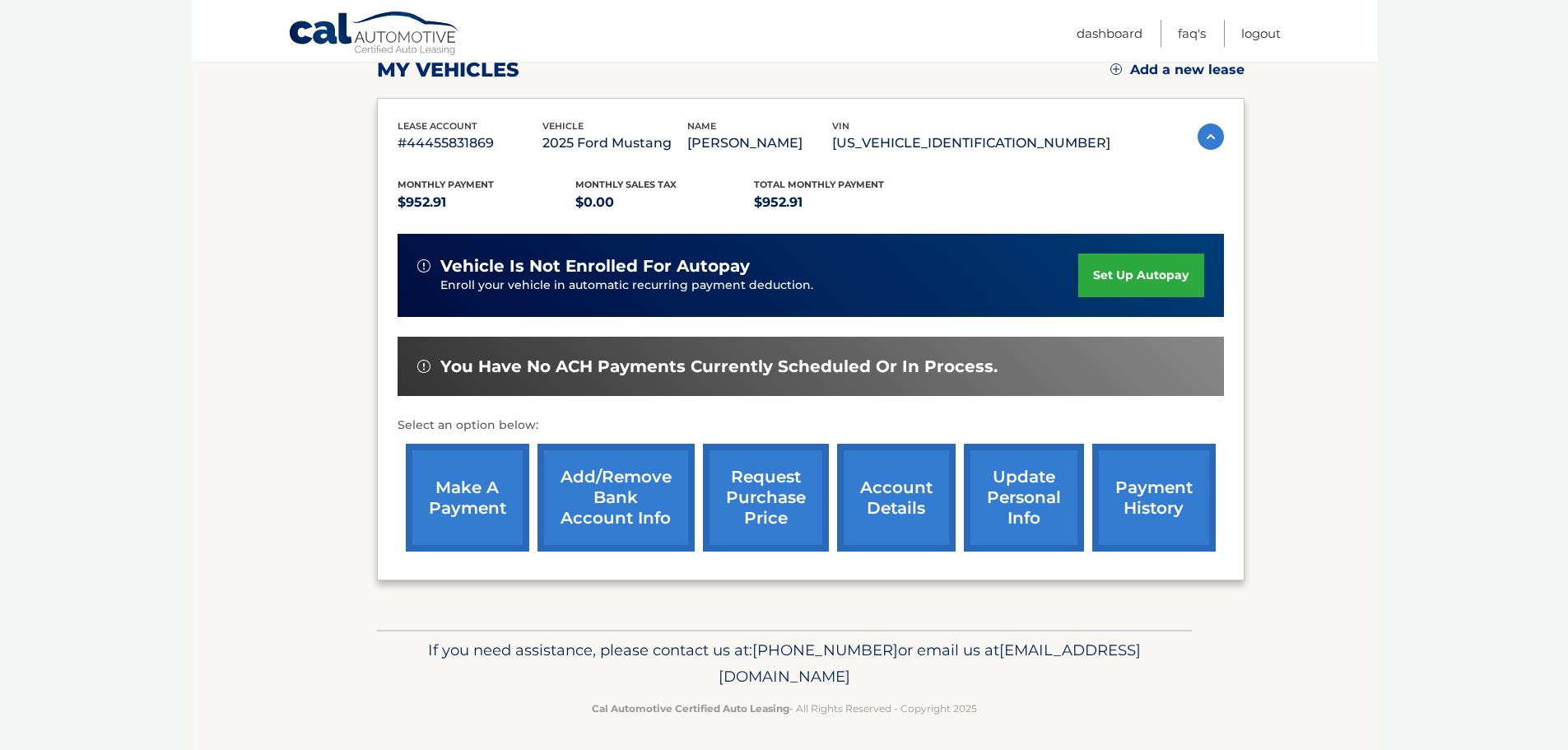
scroll to position [247, 0]
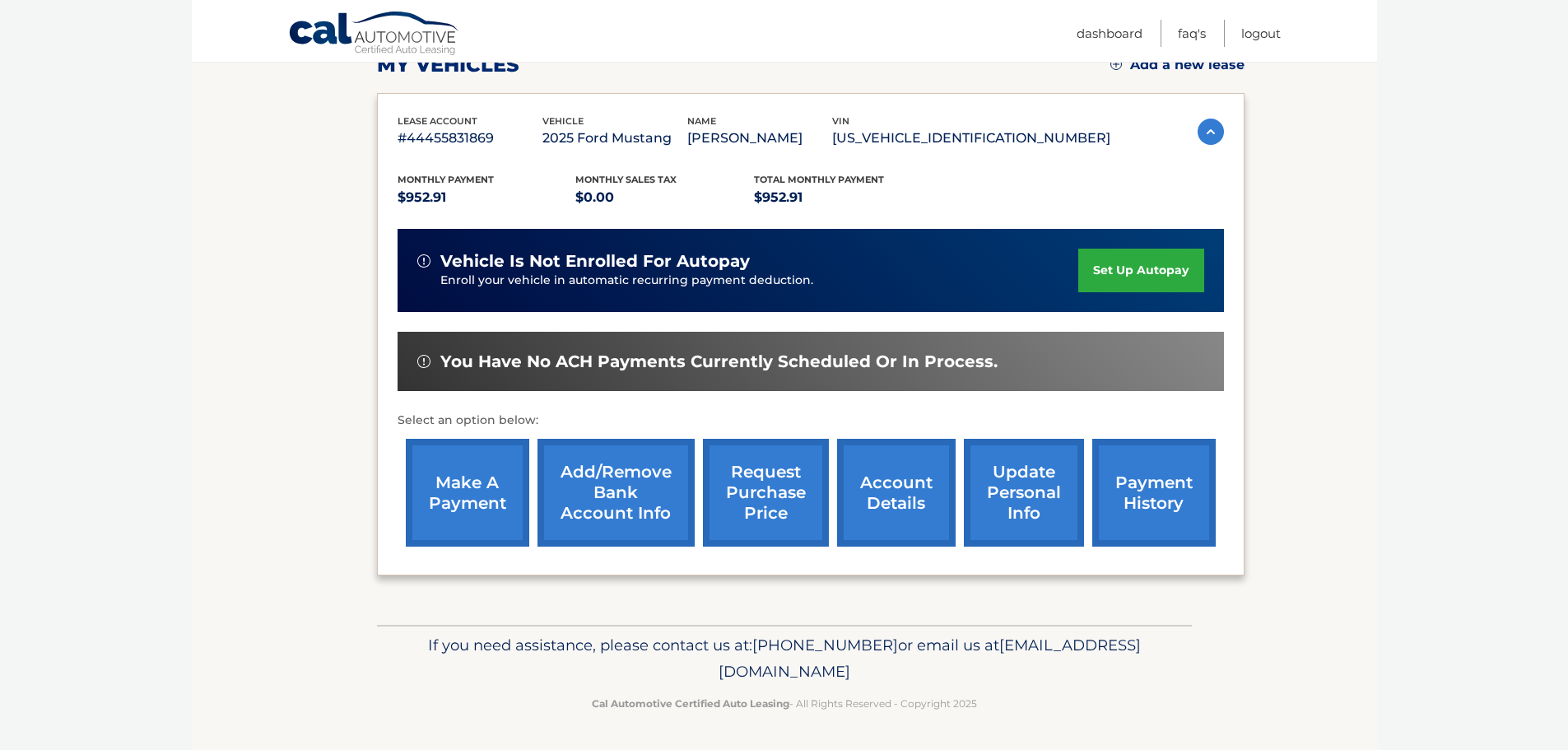
click at [467, 484] on link "make a payment" at bounding box center [468, 492] width 124 height 107
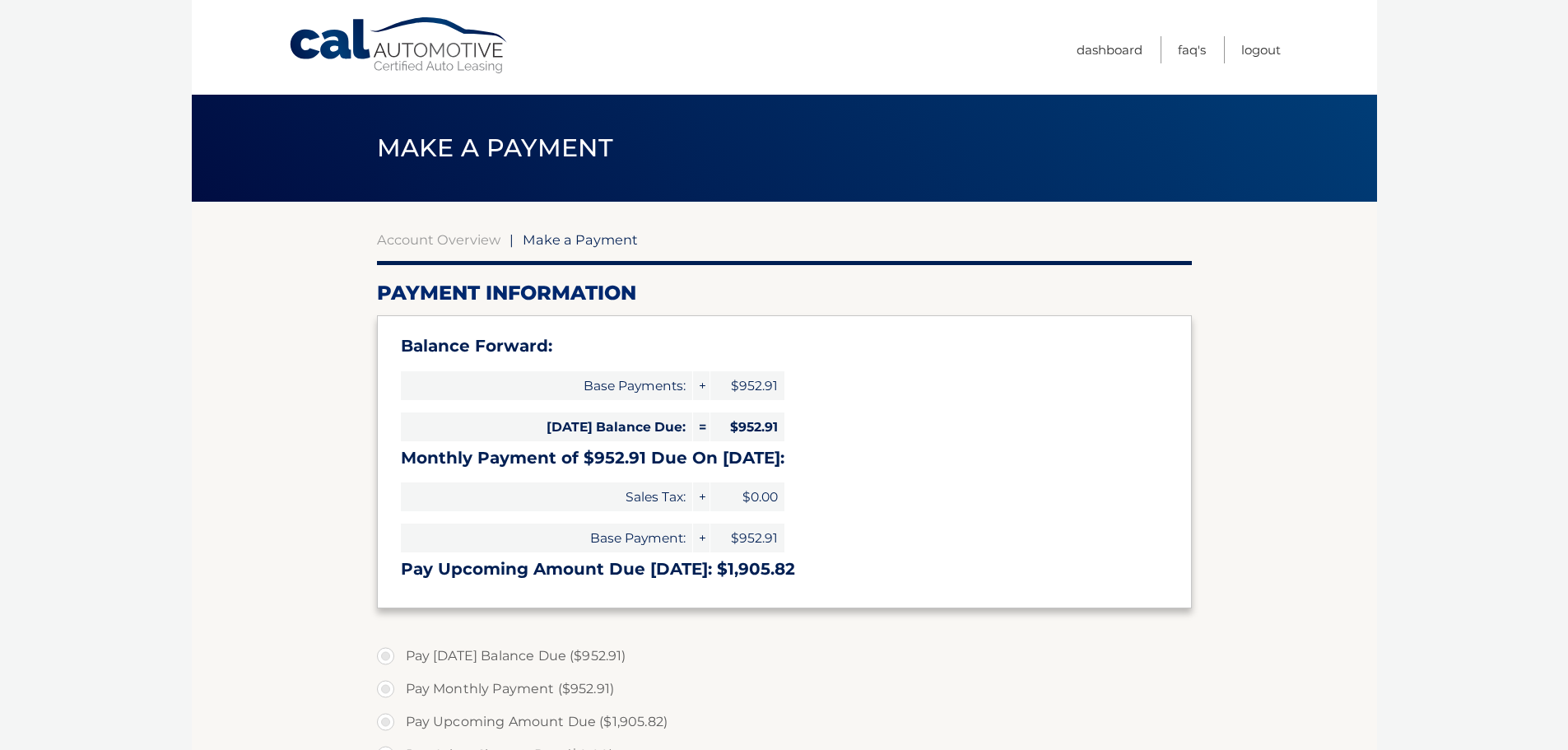
select select "NGY4ZDlkOTctZWNhZi00NmYyLWIyYjYtZTIyNzIwZTZhMzdl"
click at [1274, 40] on link "Logout" at bounding box center [1261, 50] width 40 height 27
